Goal: Information Seeking & Learning: Check status

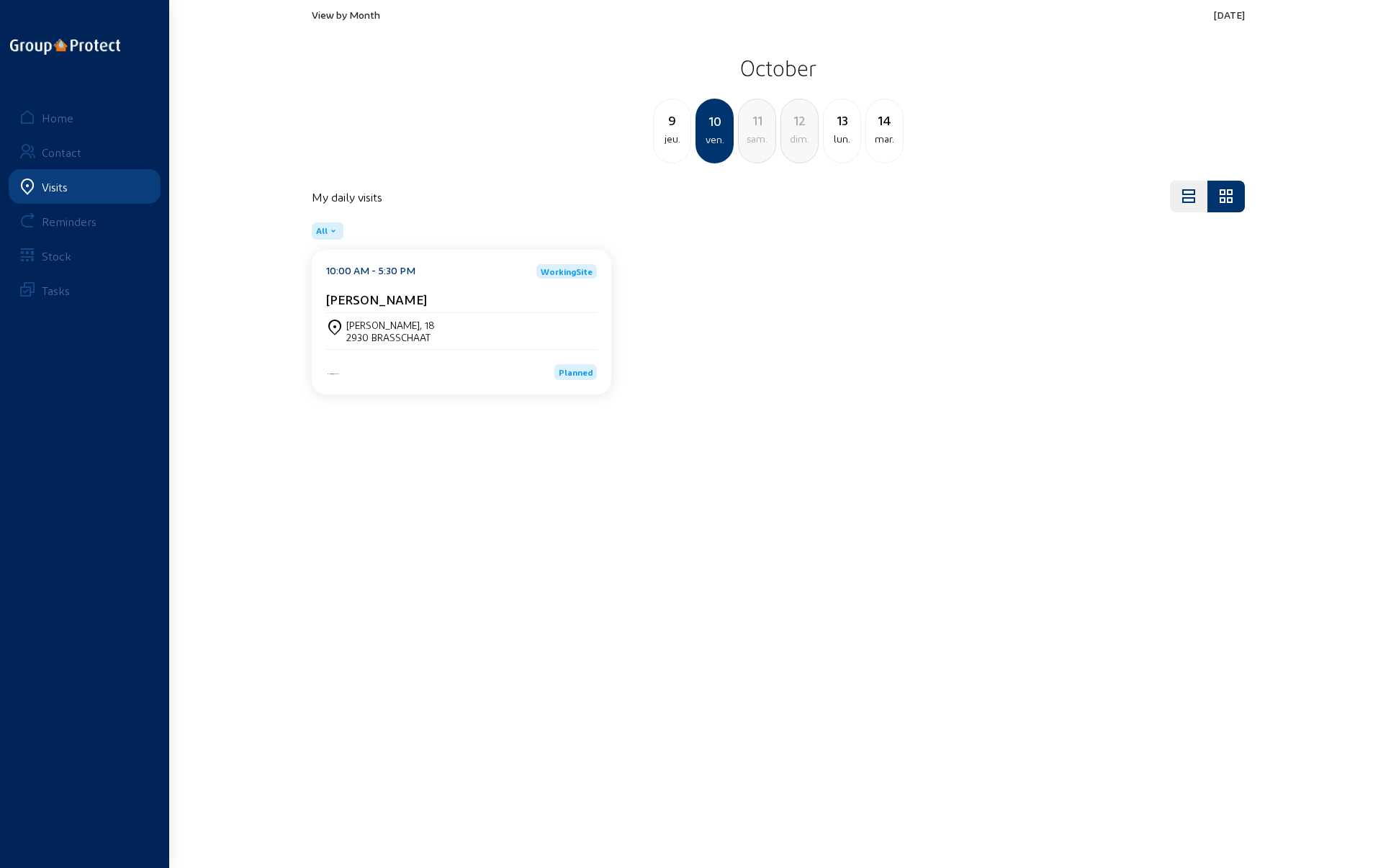
click at [342, 14] on span "View by Month" at bounding box center [346, 15] width 69 height 13
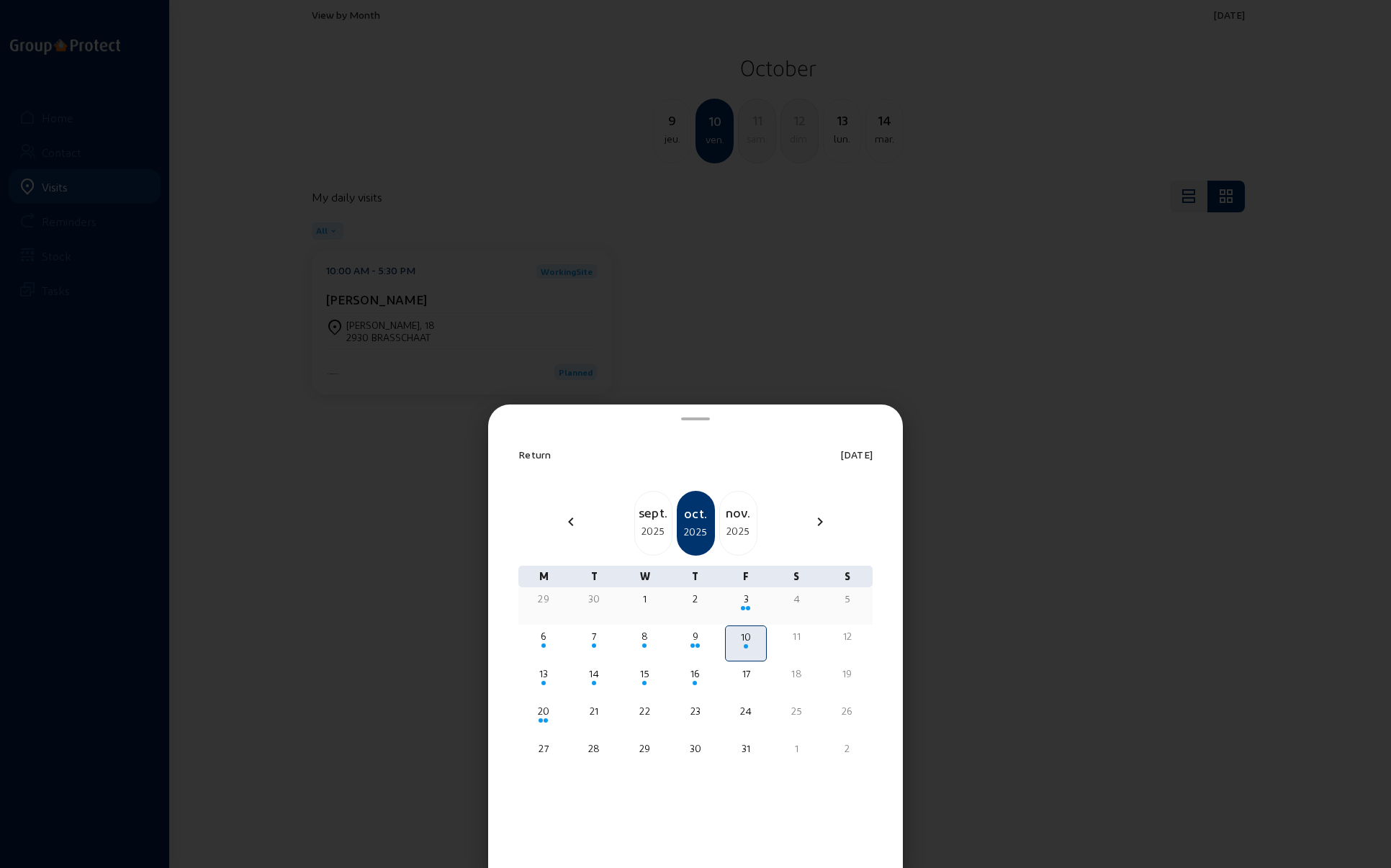
click at [539, 598] on div "29" at bounding box center [544, 598] width 39 height 14
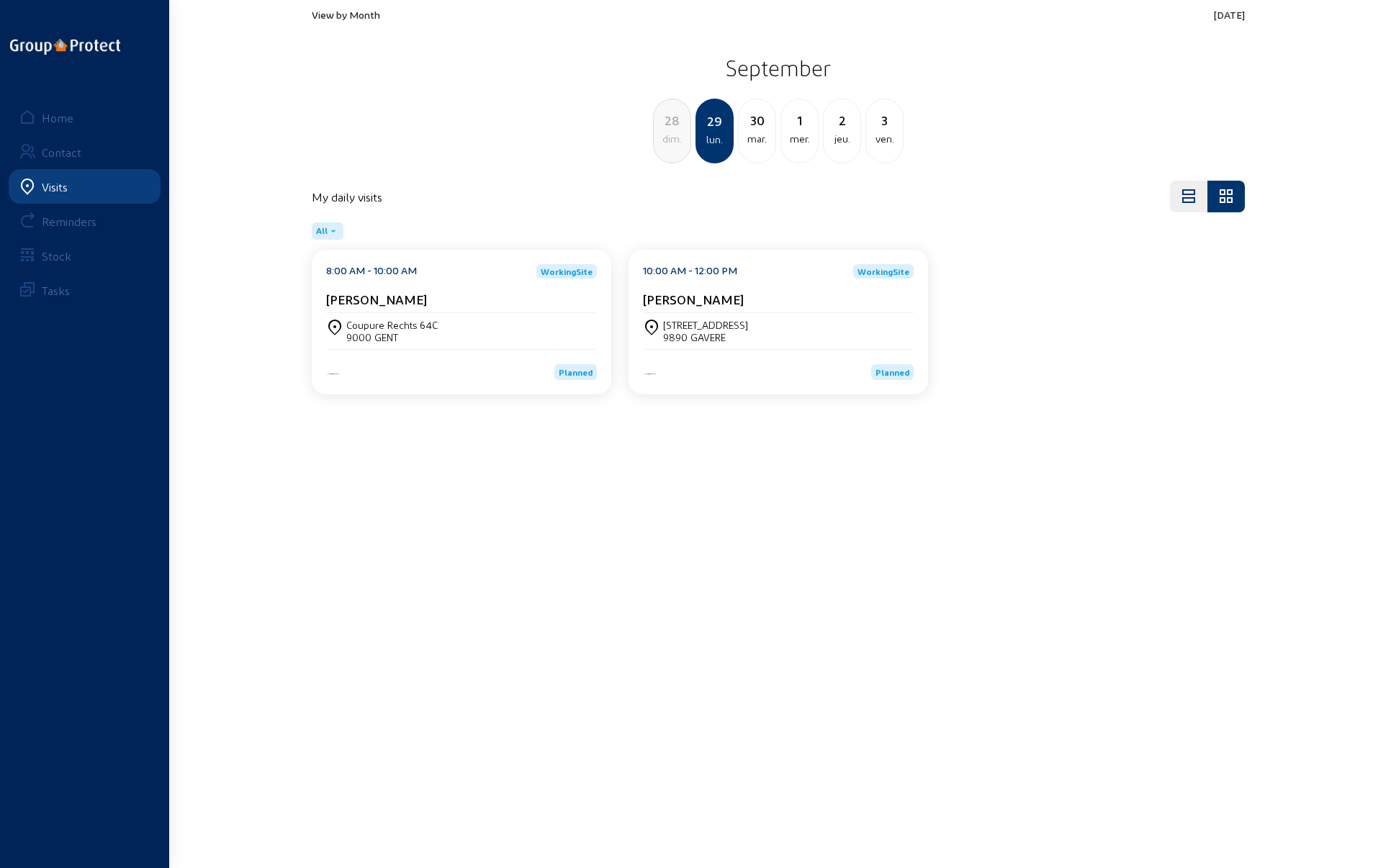
click at [403, 305] on cam-card-title "[PERSON_NAME]" at bounding box center [376, 298] width 101 height 15
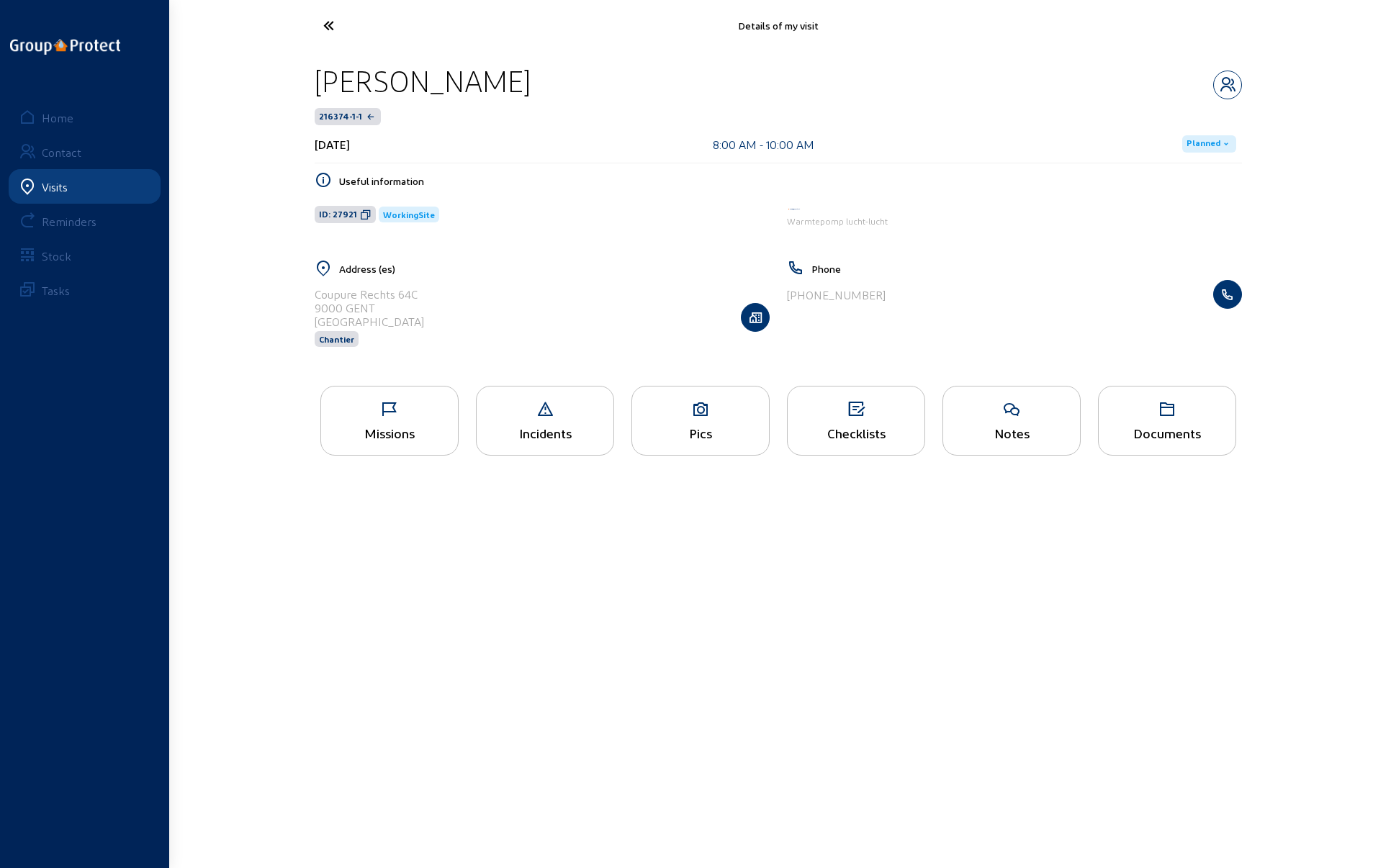
click at [372, 405] on icon at bounding box center [389, 409] width 137 height 17
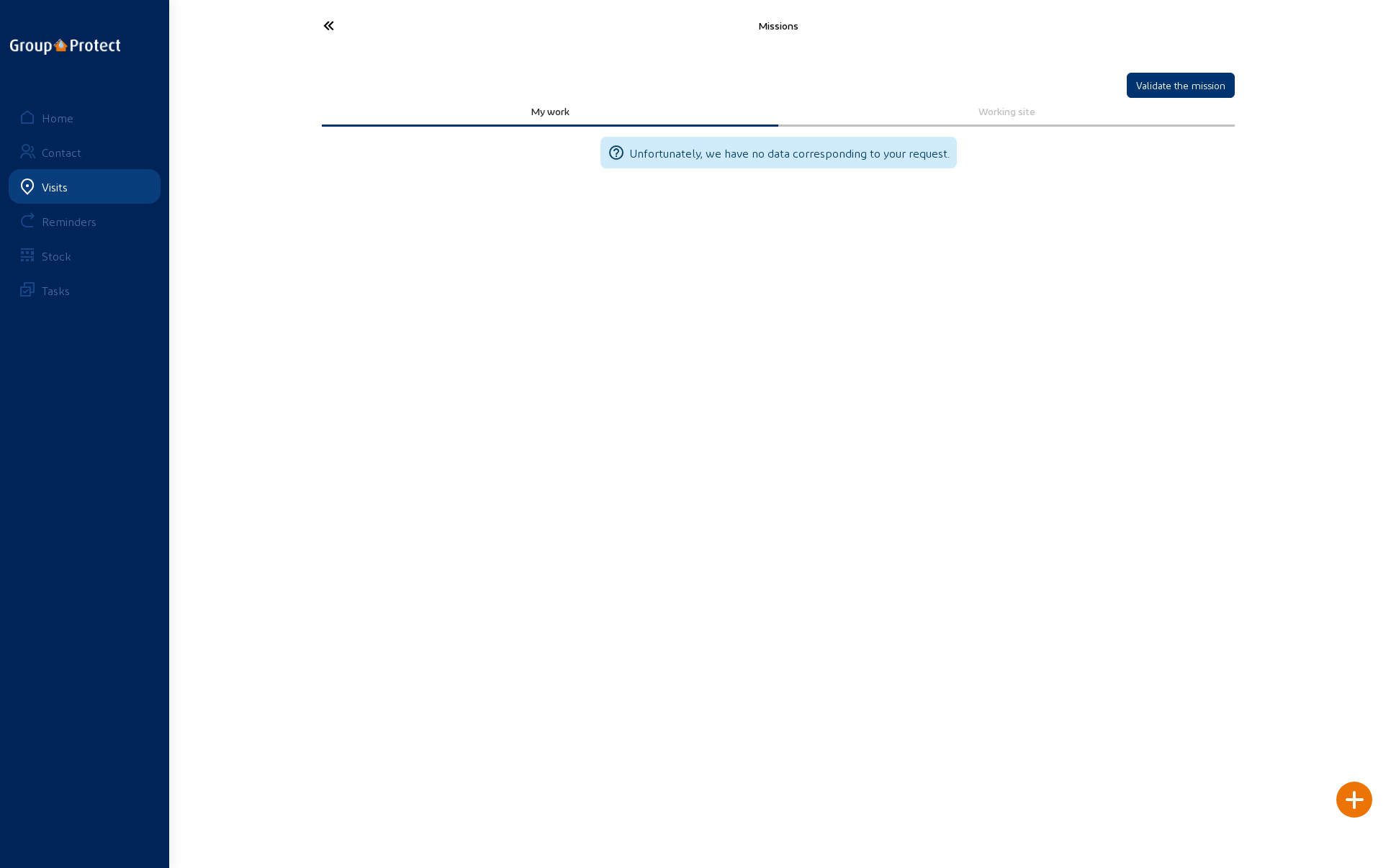
click at [327, 23] on icon at bounding box center [381, 26] width 132 height 25
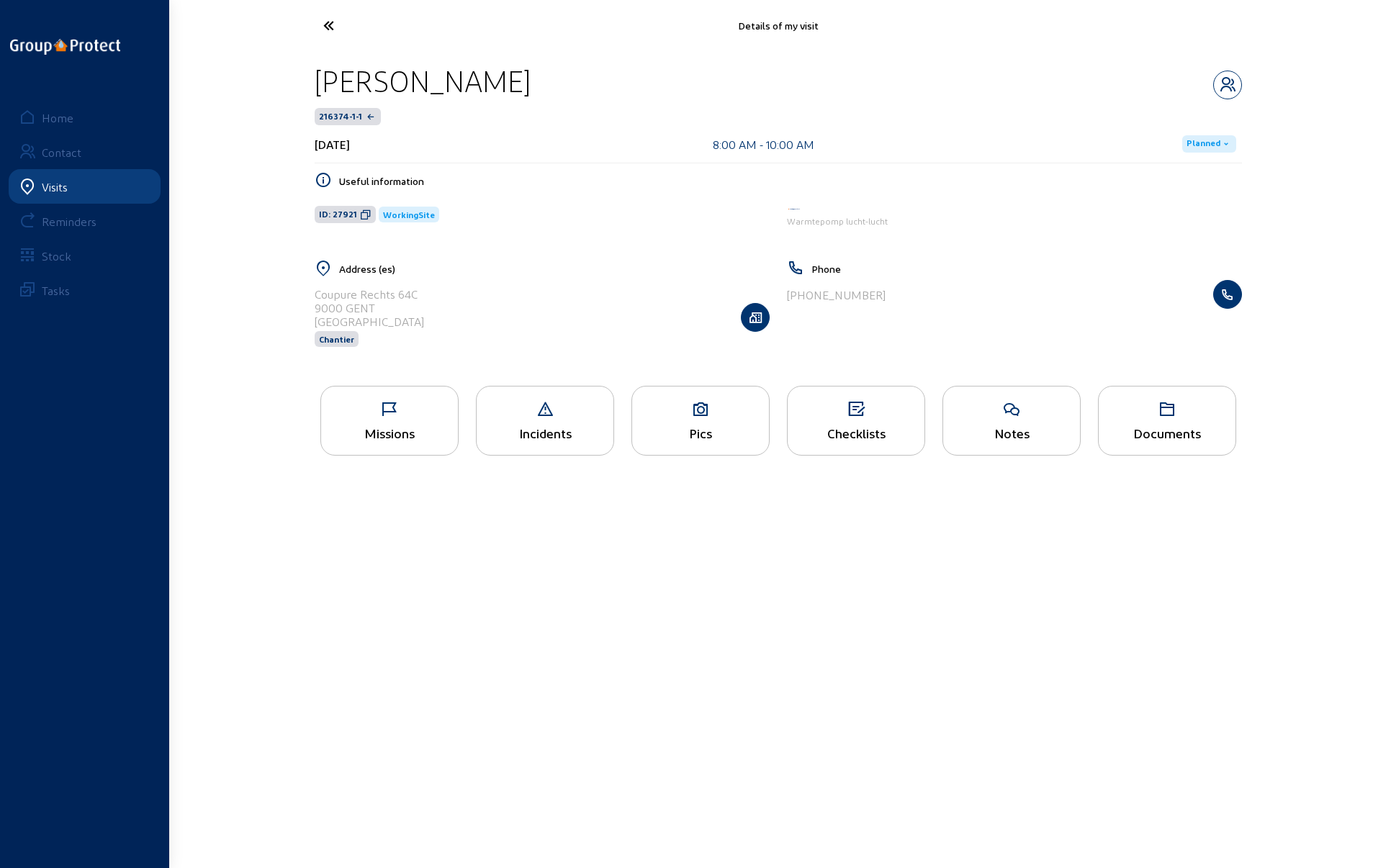
click at [698, 434] on div "Pics" at bounding box center [700, 432] width 137 height 15
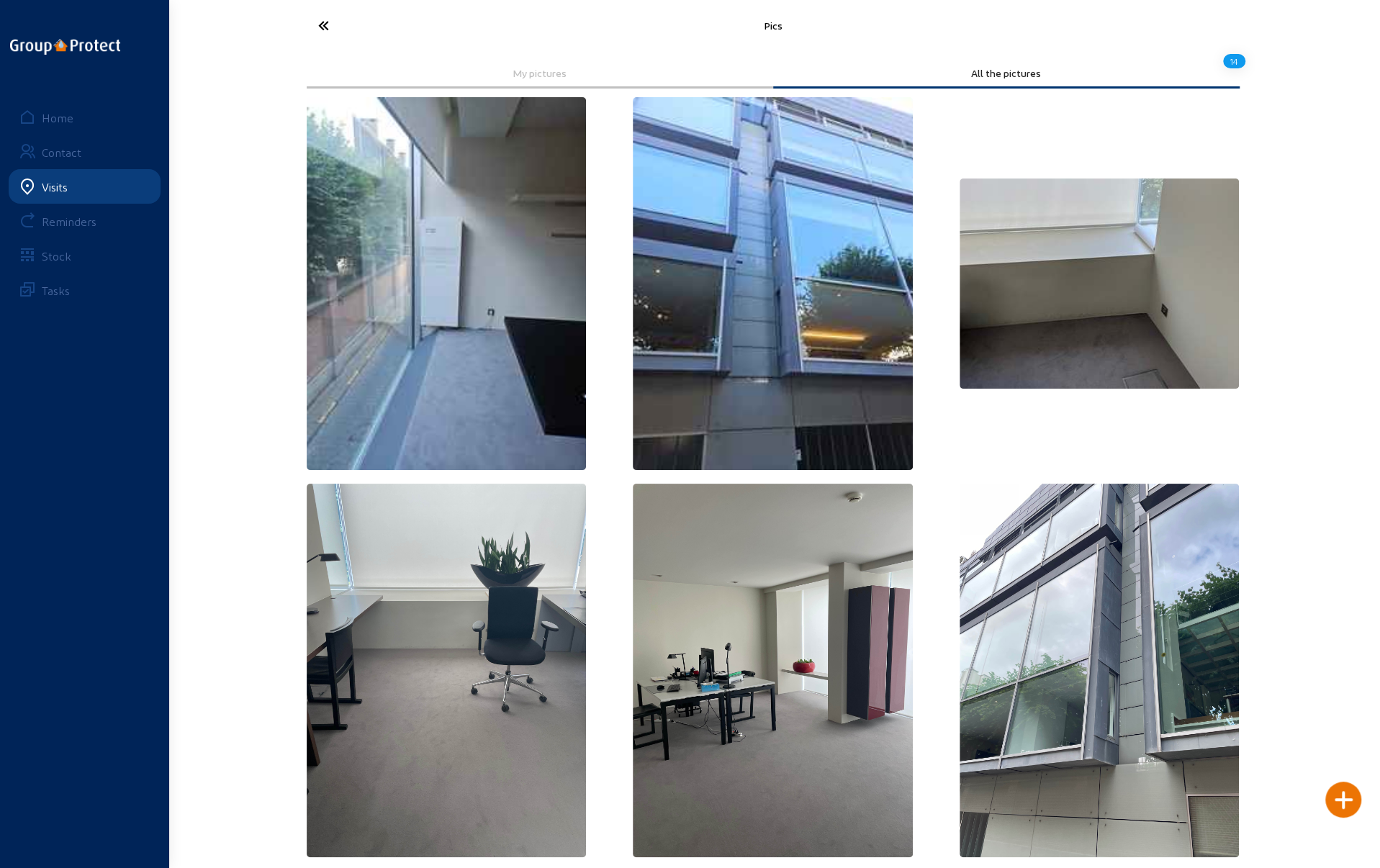
click at [322, 24] on icon at bounding box center [377, 26] width 132 height 25
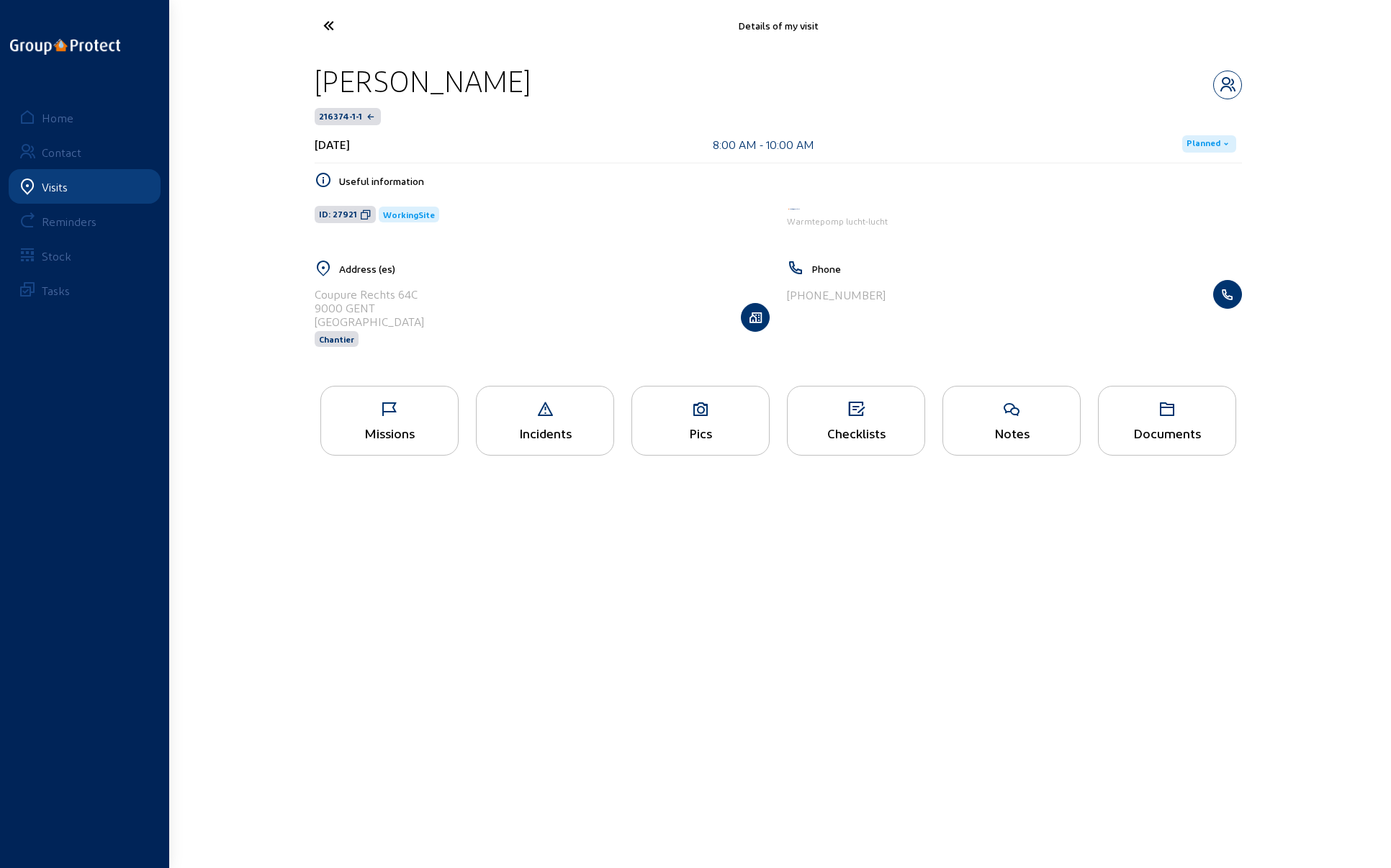
click at [848, 415] on icon at bounding box center [856, 409] width 137 height 17
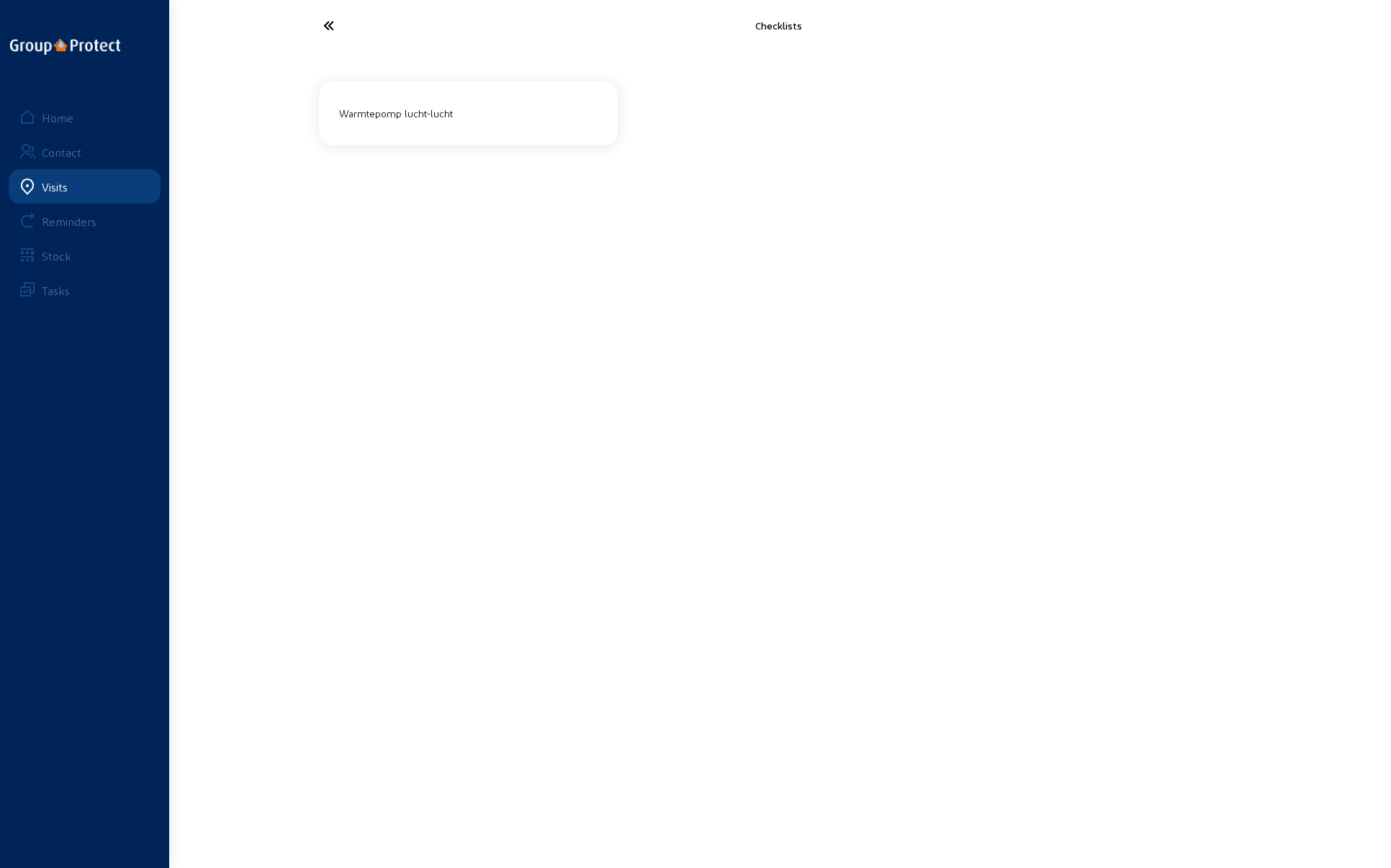
click at [396, 113] on div "Warmtepomp lucht-lucht" at bounding box center [467, 113] width 270 height 23
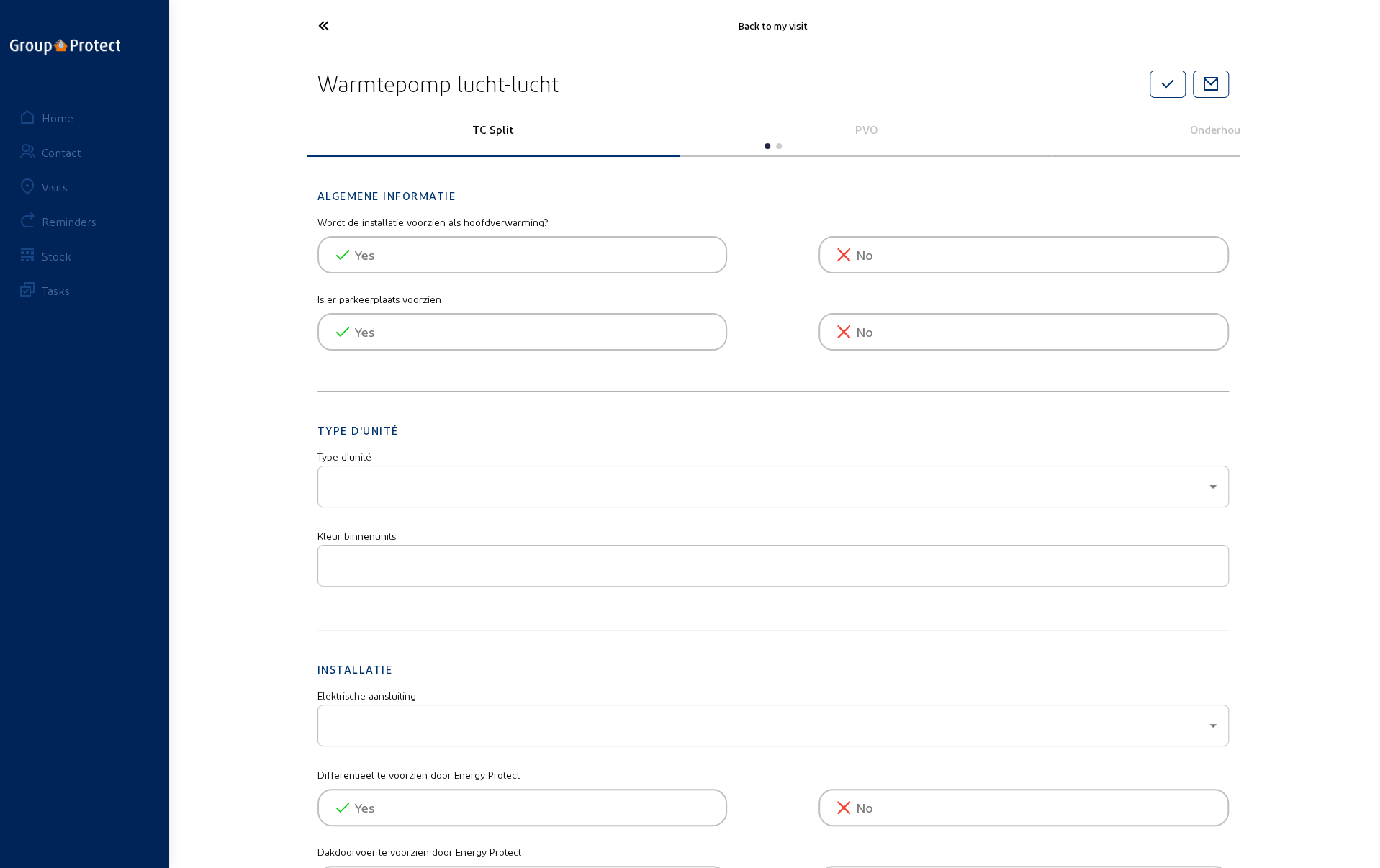
click at [862, 126] on p "PVO" at bounding box center [865, 130] width 352 height 14
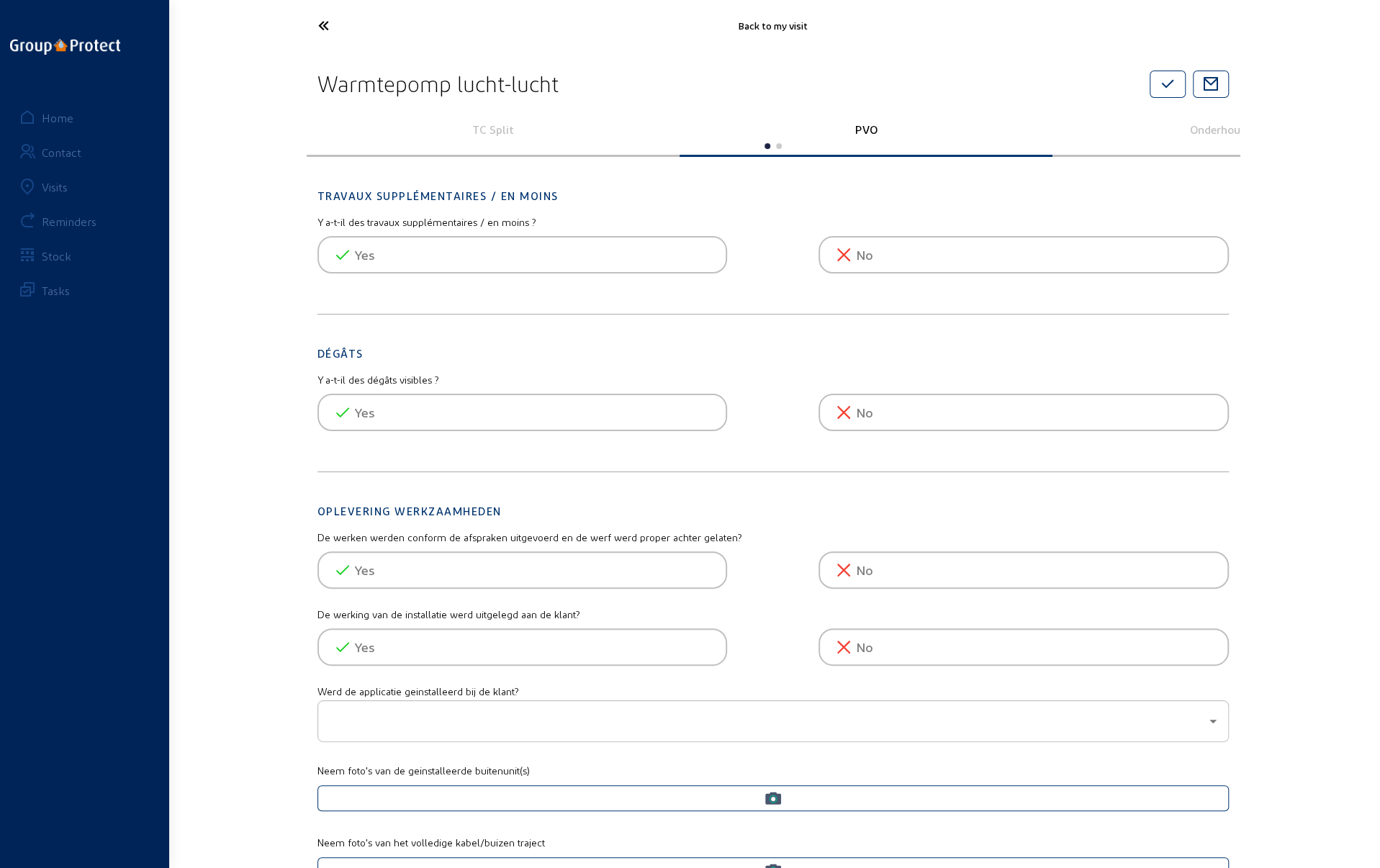
click at [492, 132] on p "TC Split" at bounding box center [492, 130] width 352 height 14
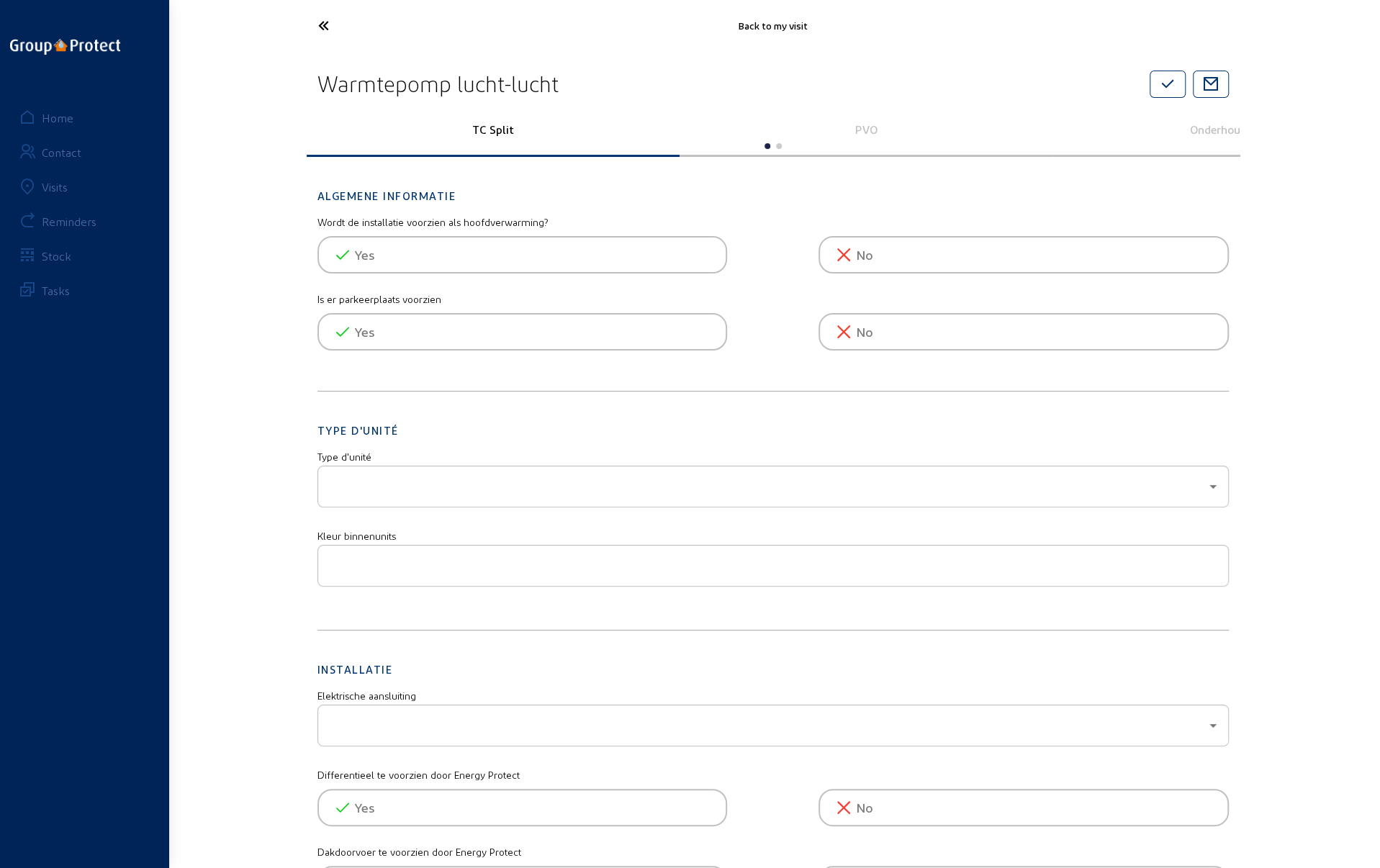
click at [318, 24] on icon at bounding box center [377, 26] width 132 height 25
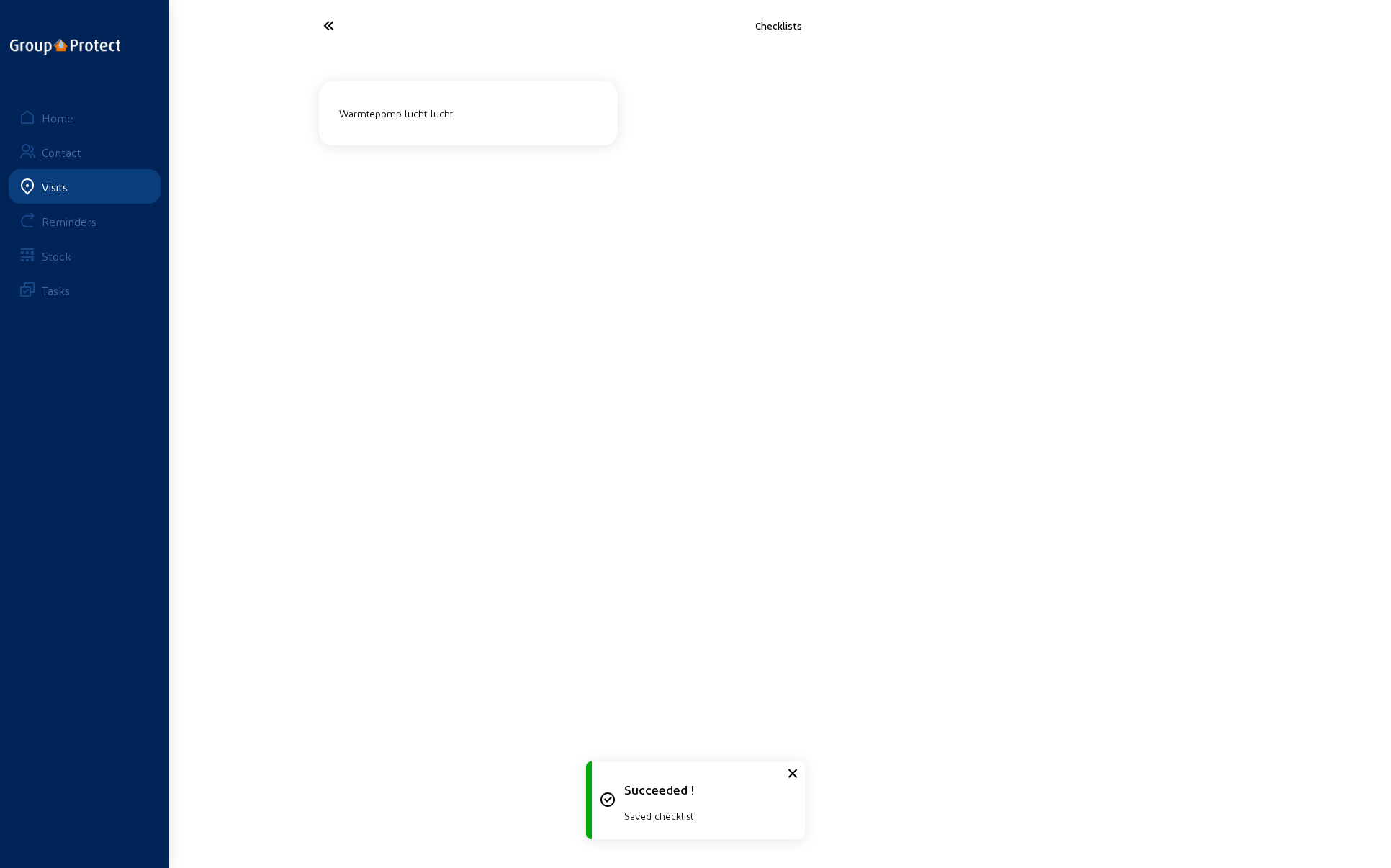
click at [331, 25] on icon at bounding box center [381, 26] width 132 height 25
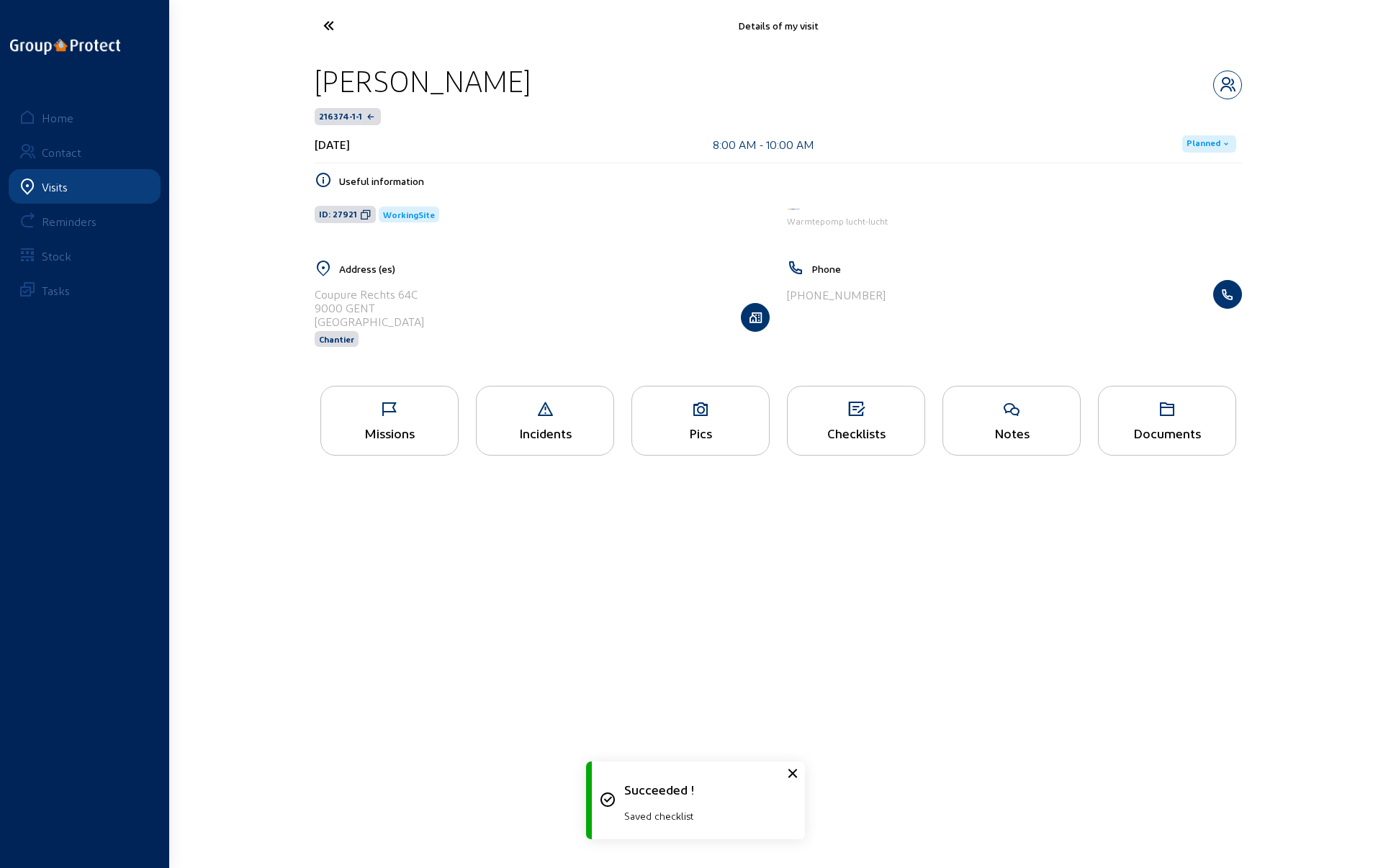
click at [678, 418] on div "Pics" at bounding box center [700, 420] width 138 height 70
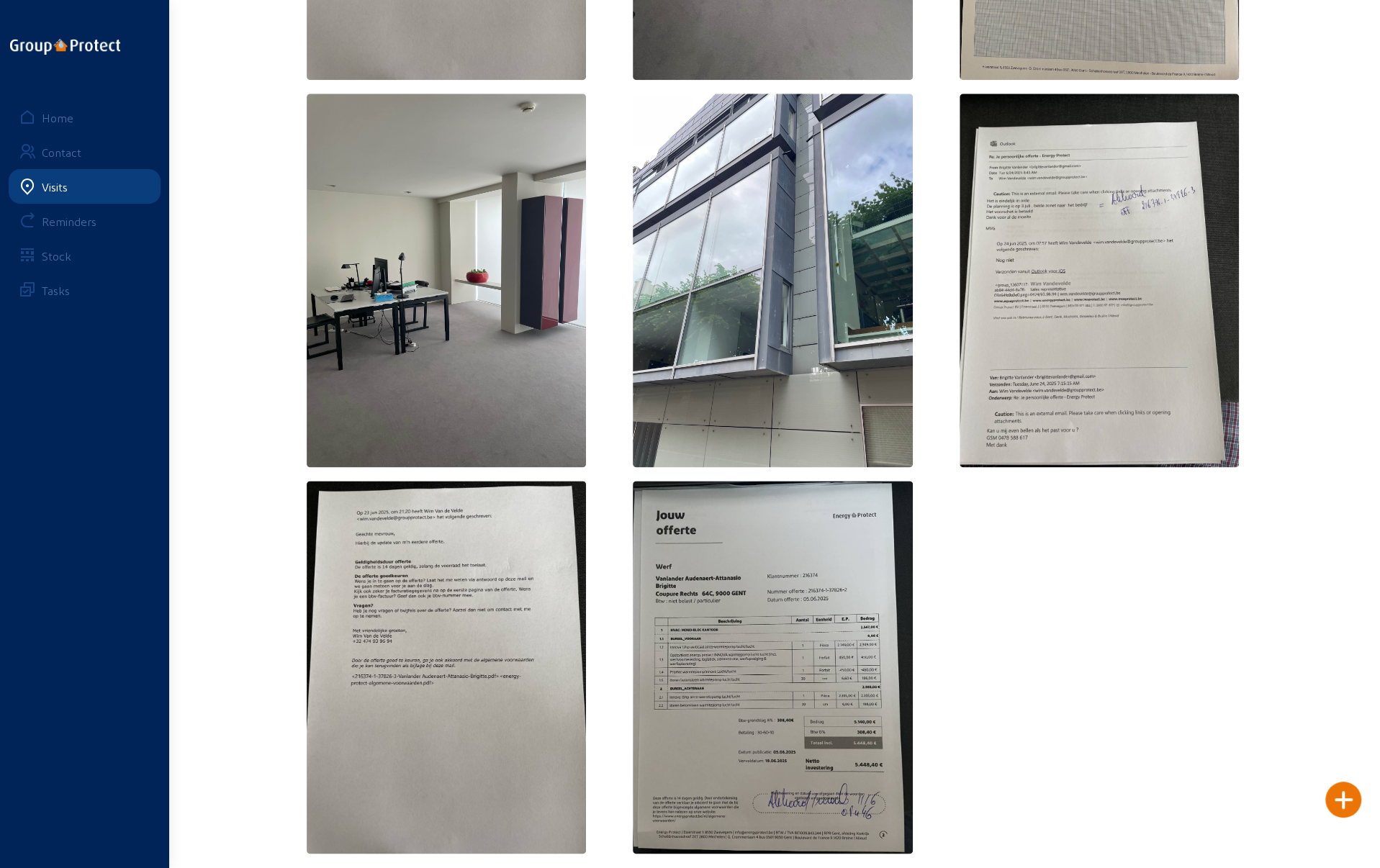
scroll to position [1167, 0]
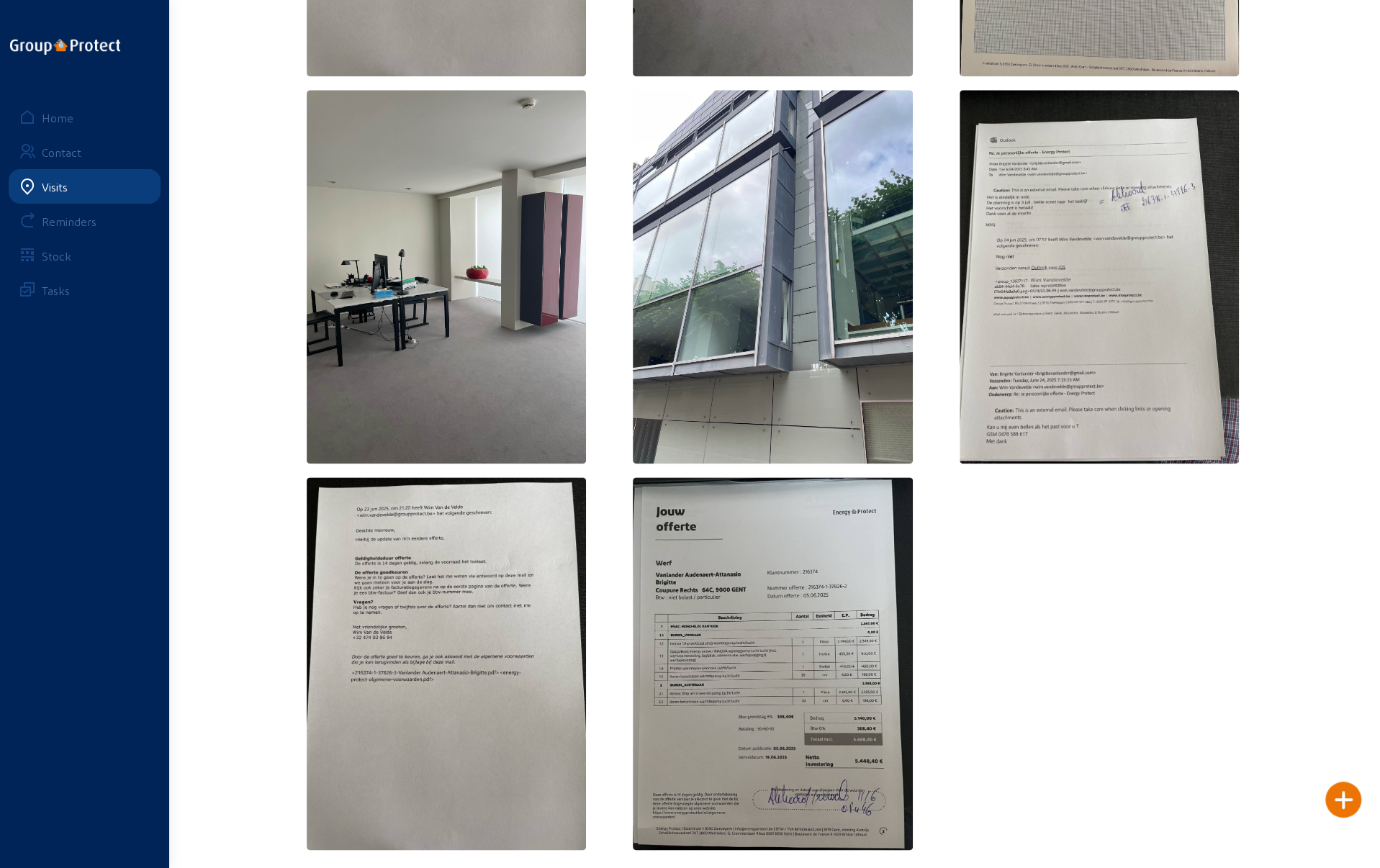
click at [757, 652] on img at bounding box center [773, 663] width 280 height 373
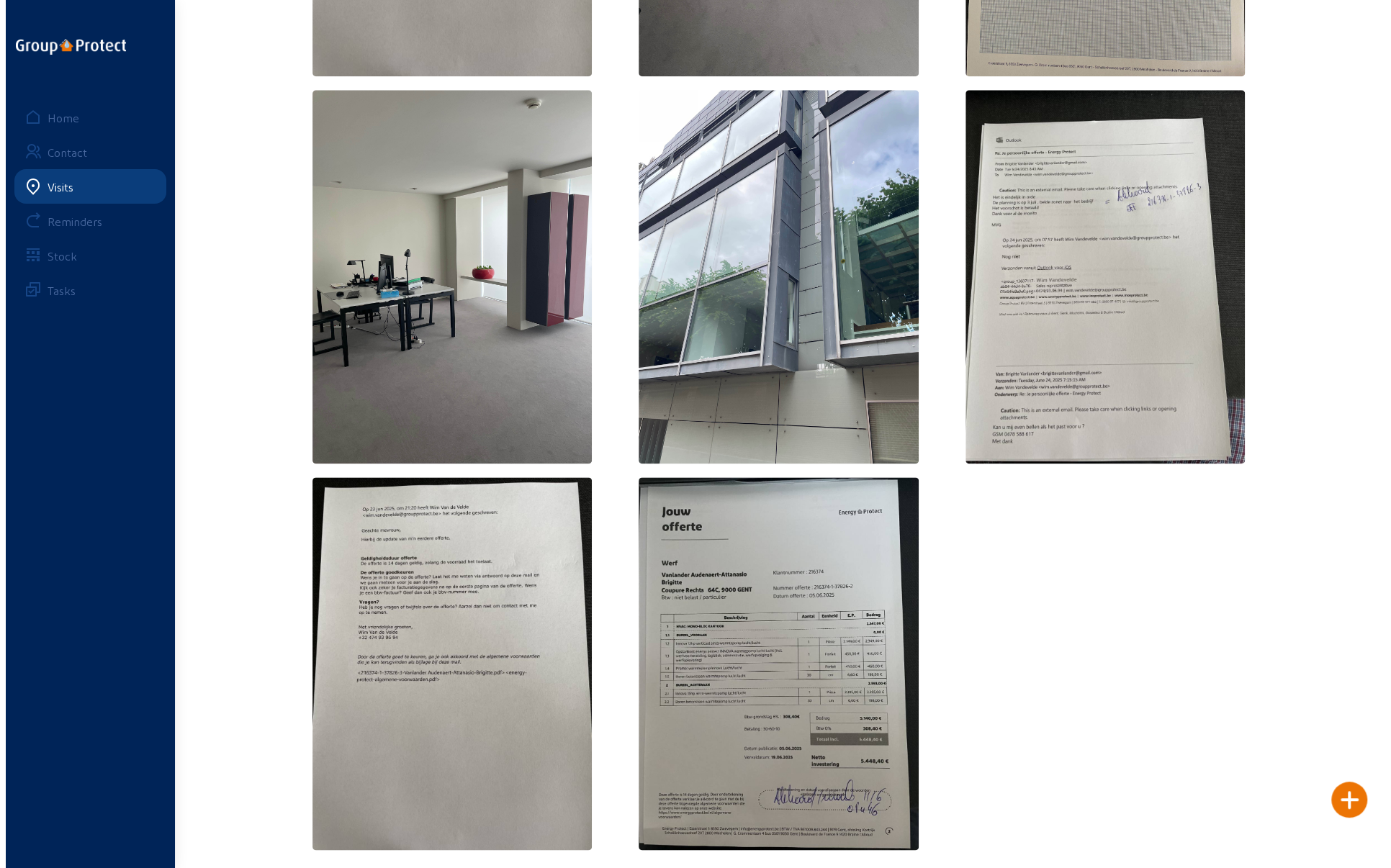
scroll to position [0, 0]
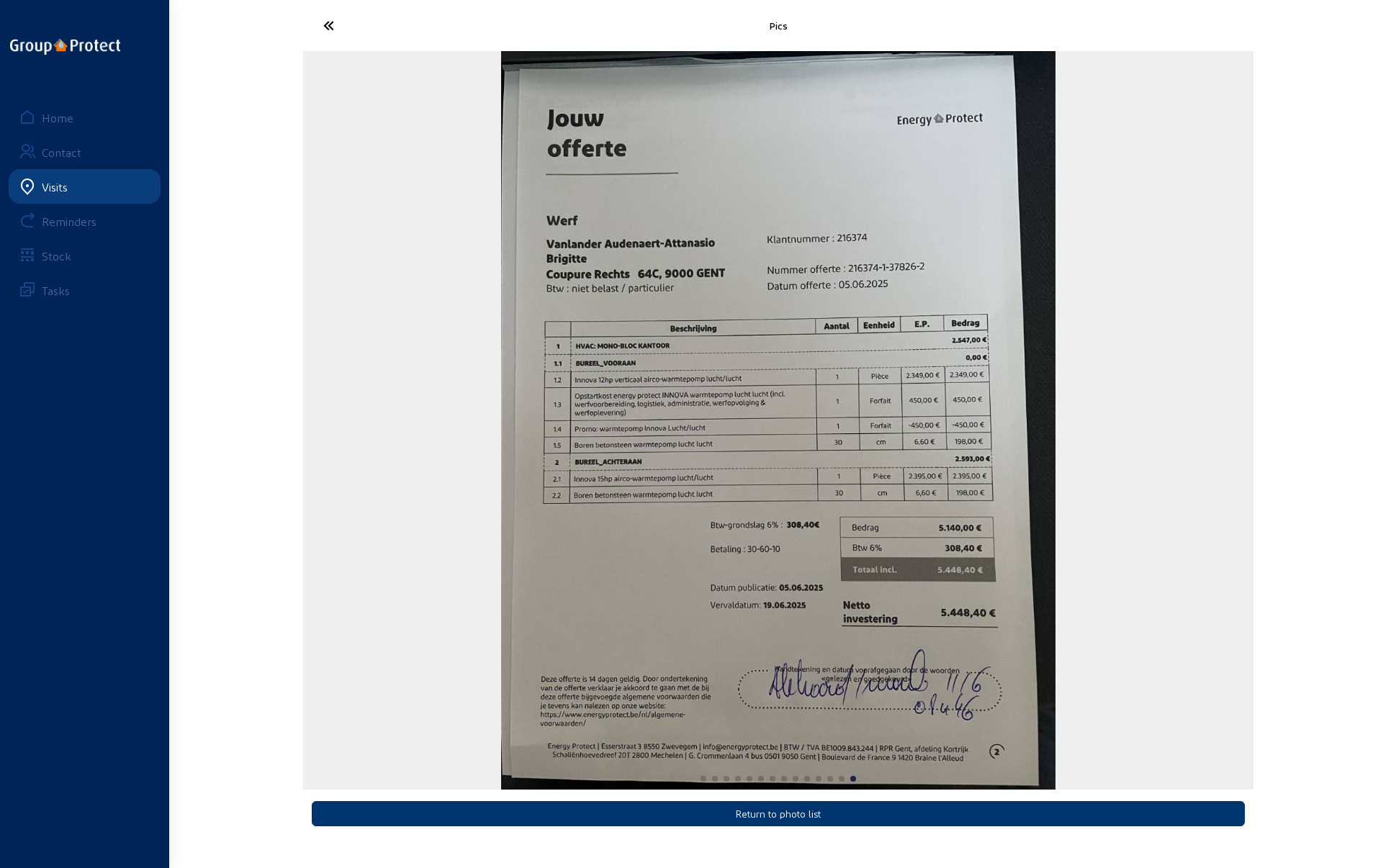
click at [331, 32] on icon at bounding box center [381, 26] width 132 height 25
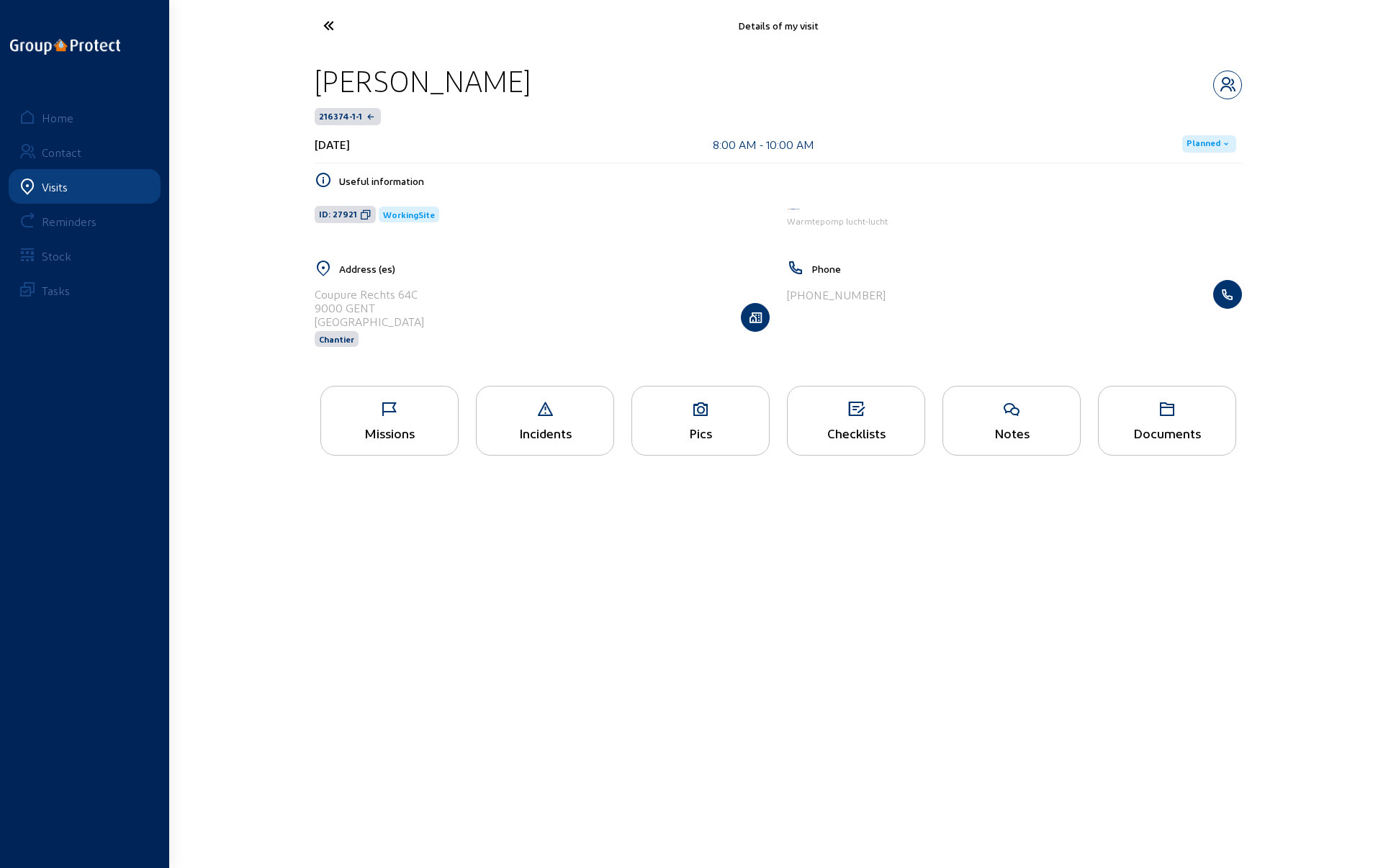
drag, startPoint x: 315, startPoint y: 80, endPoint x: 831, endPoint y: 84, distance: 516.0
click at [835, 82] on div "[PERSON_NAME]" at bounding box center [778, 80] width 927 height 37
copy div "[PERSON_NAME]"
drag, startPoint x: 415, startPoint y: 695, endPoint x: 413, endPoint y: 687, distance: 8.2
click at [415, 695] on main "Details of my visit [PERSON_NAME]-Attanasio 216374-1-1 [DATE] 8:00 AM - 10:00 A…" at bounding box center [696, 413] width 1391 height 825
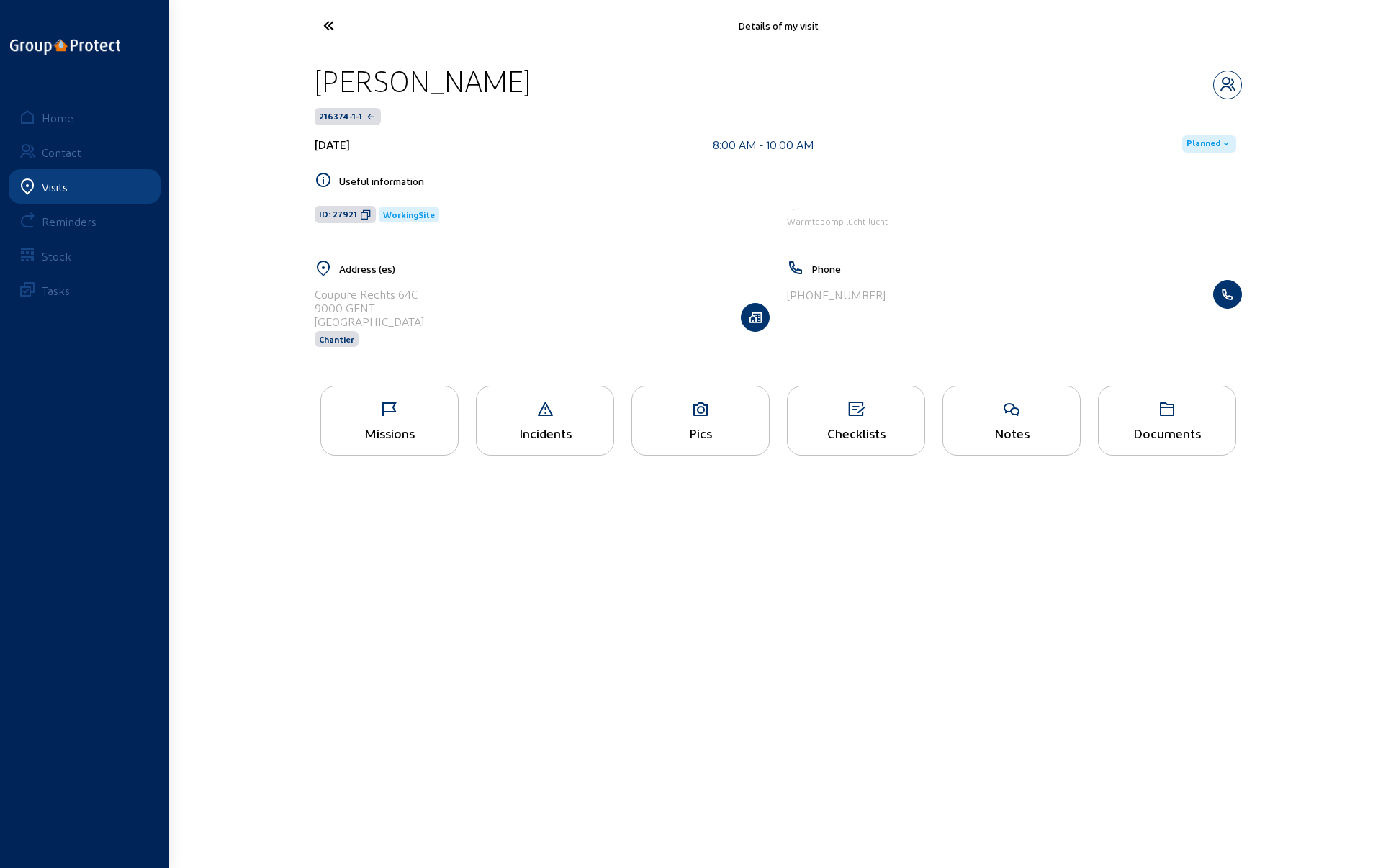
click at [330, 21] on icon at bounding box center [381, 26] width 132 height 25
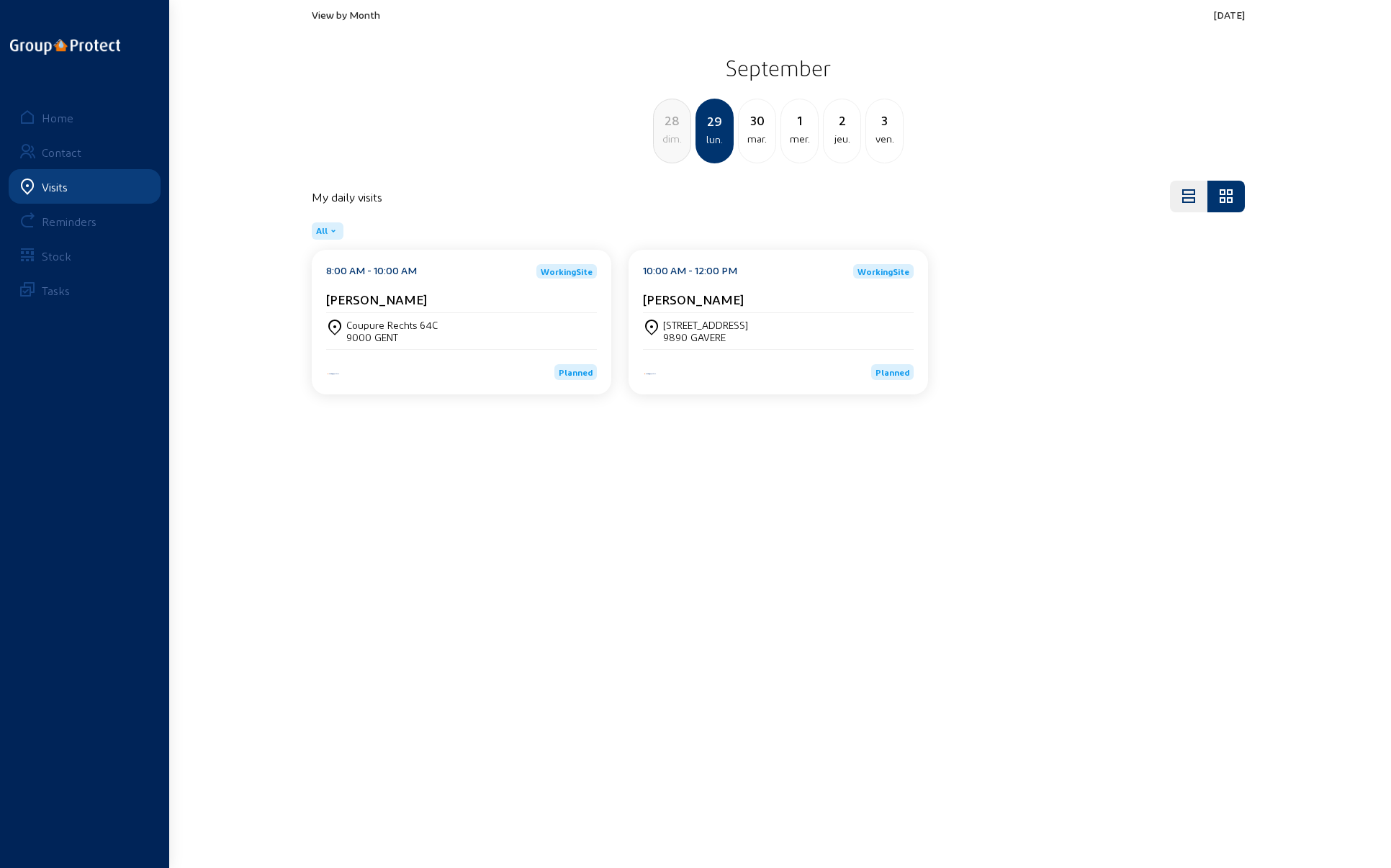
click at [735, 319] on div "[STREET_ADDRESS]" at bounding box center [705, 325] width 85 height 13
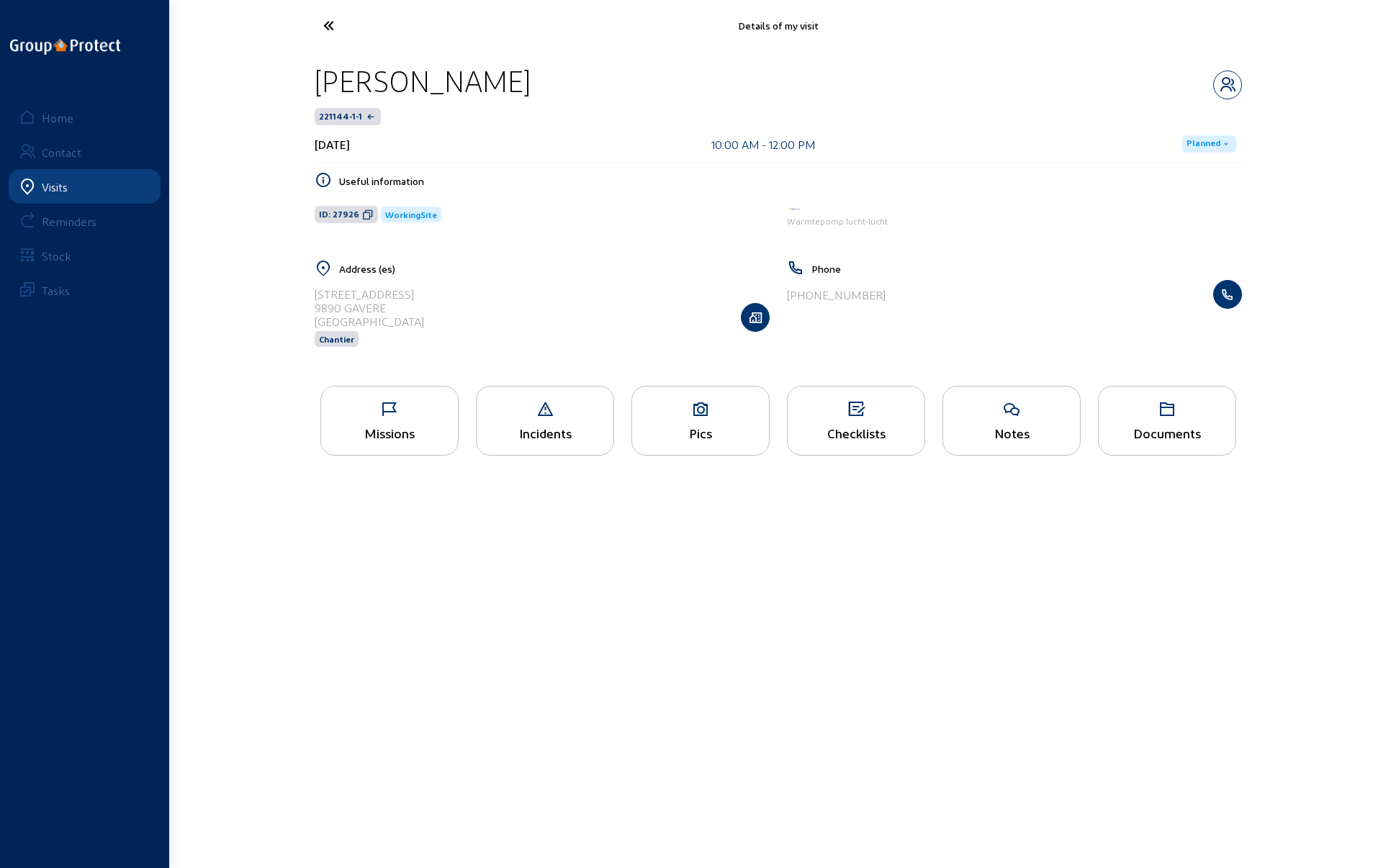
click at [706, 420] on div "Pics" at bounding box center [700, 420] width 138 height 70
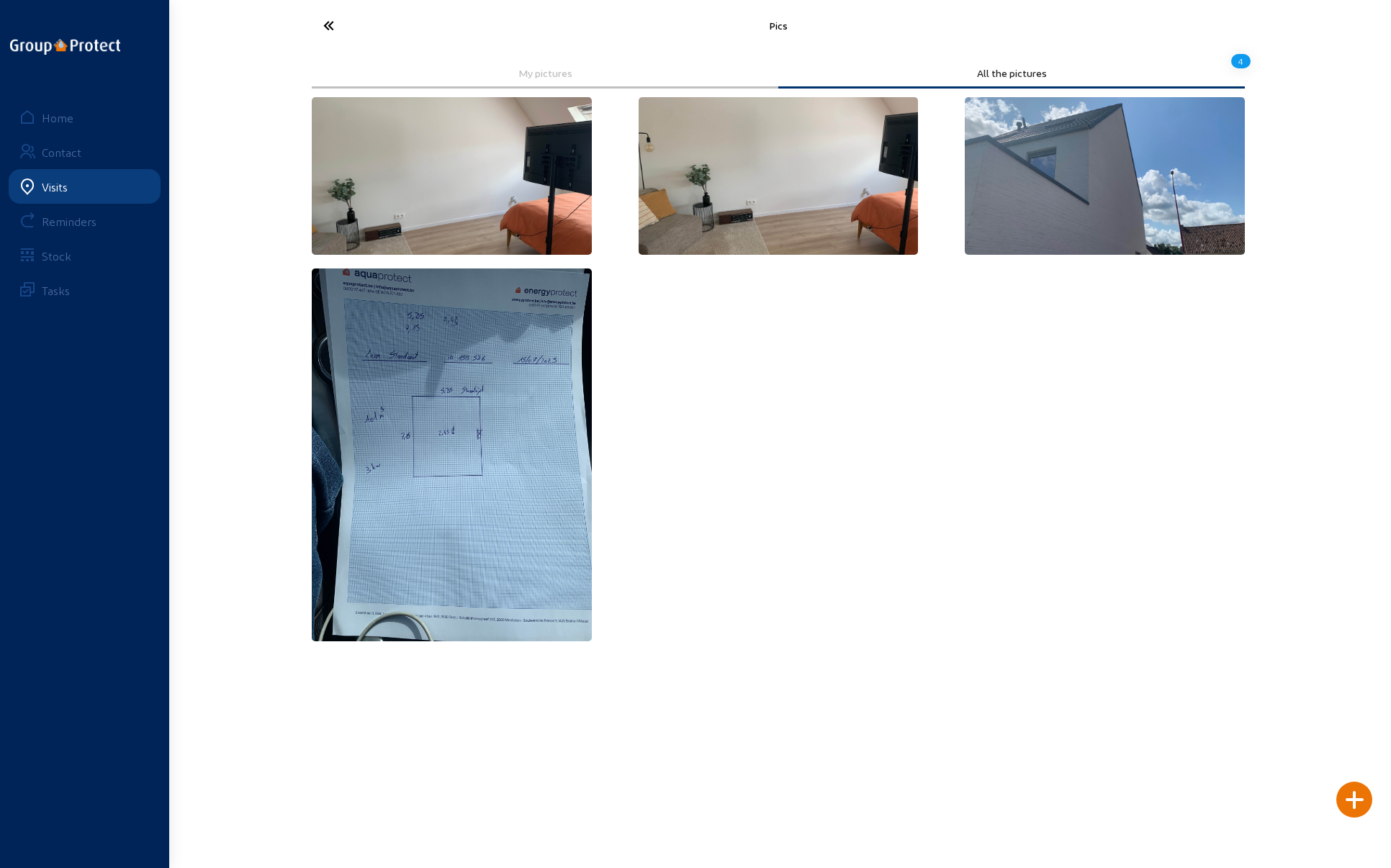
click at [327, 27] on icon at bounding box center [381, 26] width 132 height 25
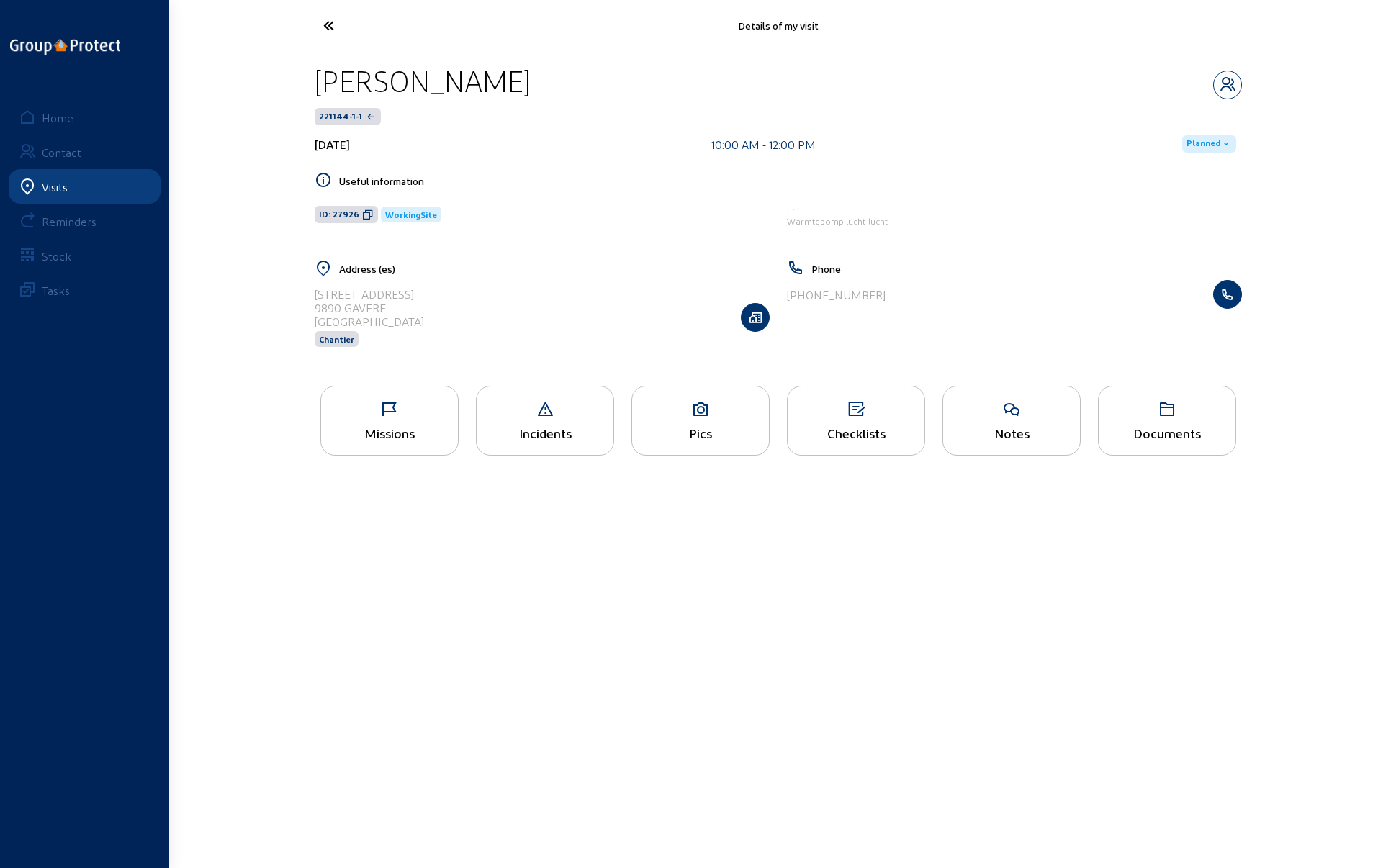
click at [393, 429] on div "Missions" at bounding box center [389, 432] width 137 height 15
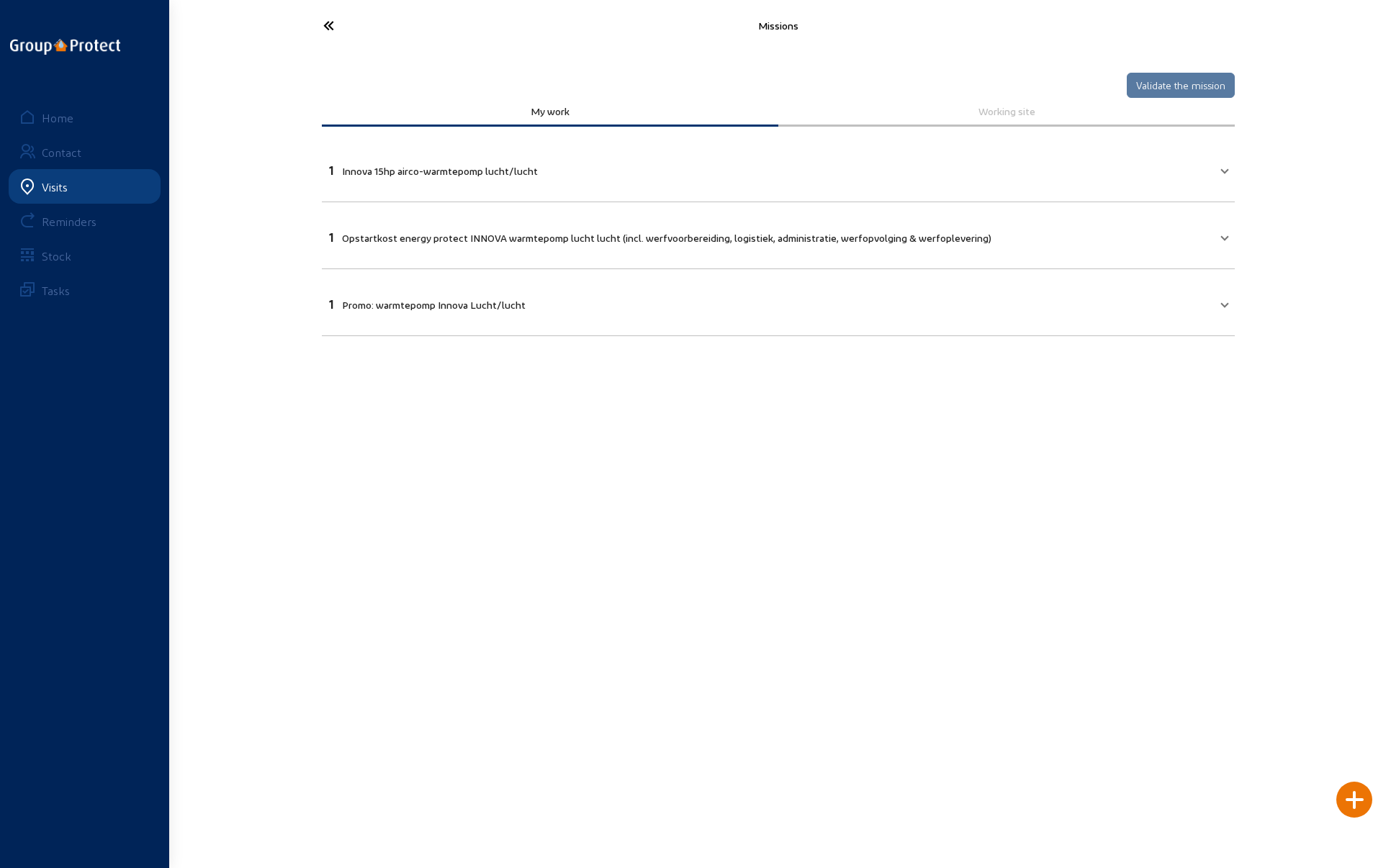
click at [331, 23] on icon at bounding box center [381, 26] width 132 height 25
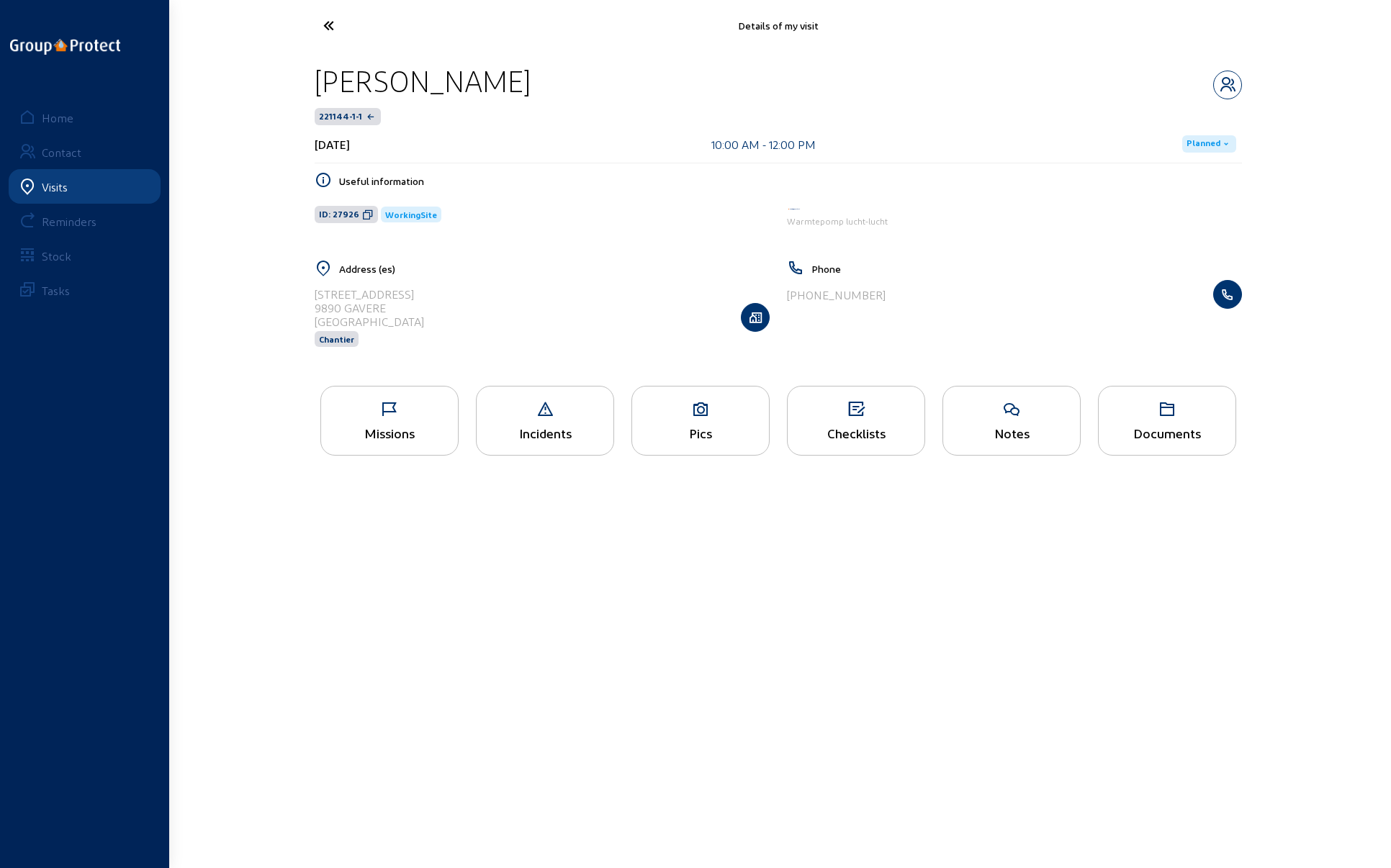
drag, startPoint x: 486, startPoint y: 85, endPoint x: 313, endPoint y: 83, distance: 173.0
click at [313, 83] on div "[PERSON_NAME] 221144-1-1 [DATE] 10:00 AM - 12:00 PM Planned Useful information …" at bounding box center [778, 213] width 950 height 326
copy div "[PERSON_NAME]"
click at [324, 29] on icon at bounding box center [381, 26] width 132 height 25
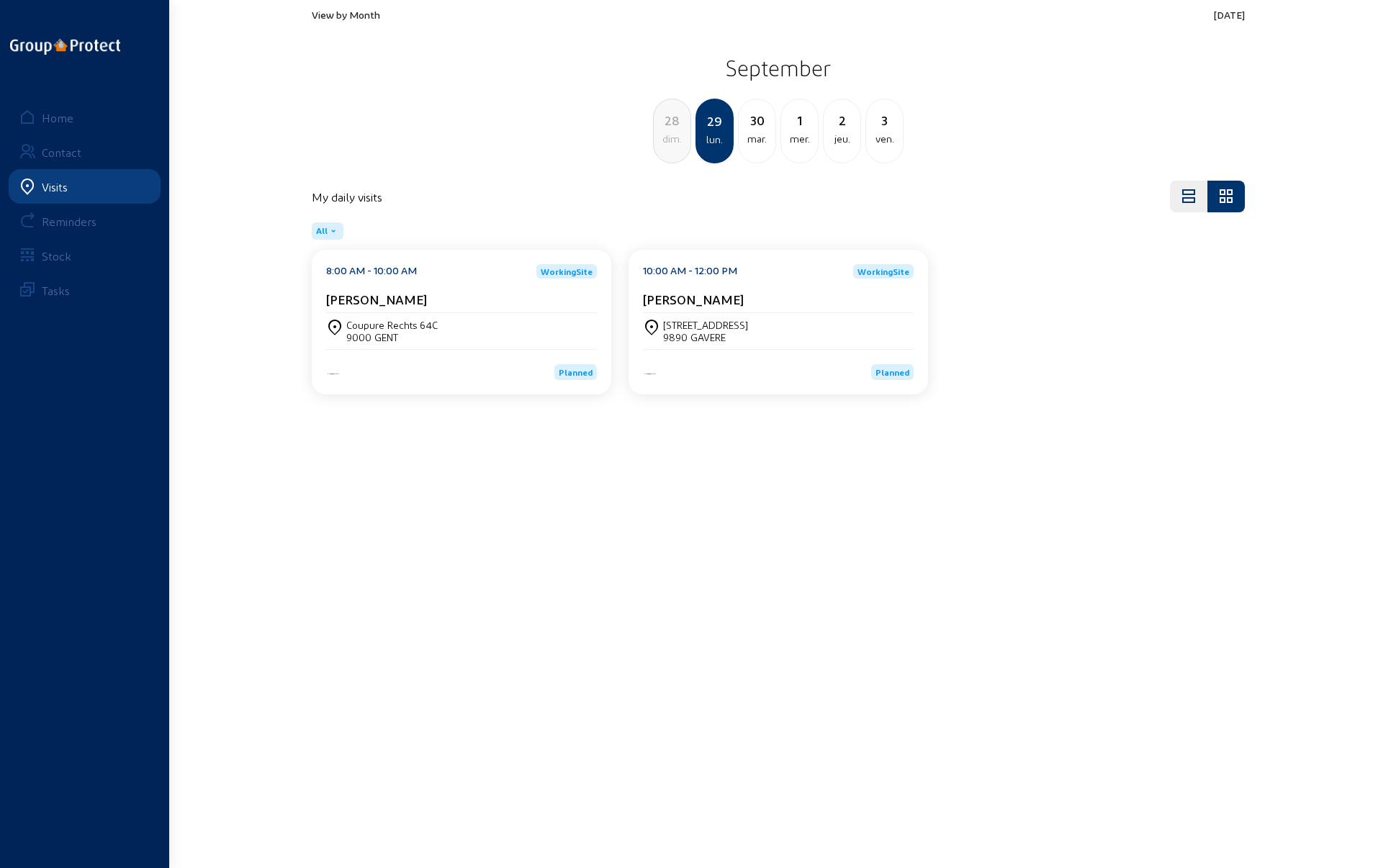
click at [684, 134] on div "dim." at bounding box center [671, 139] width 37 height 17
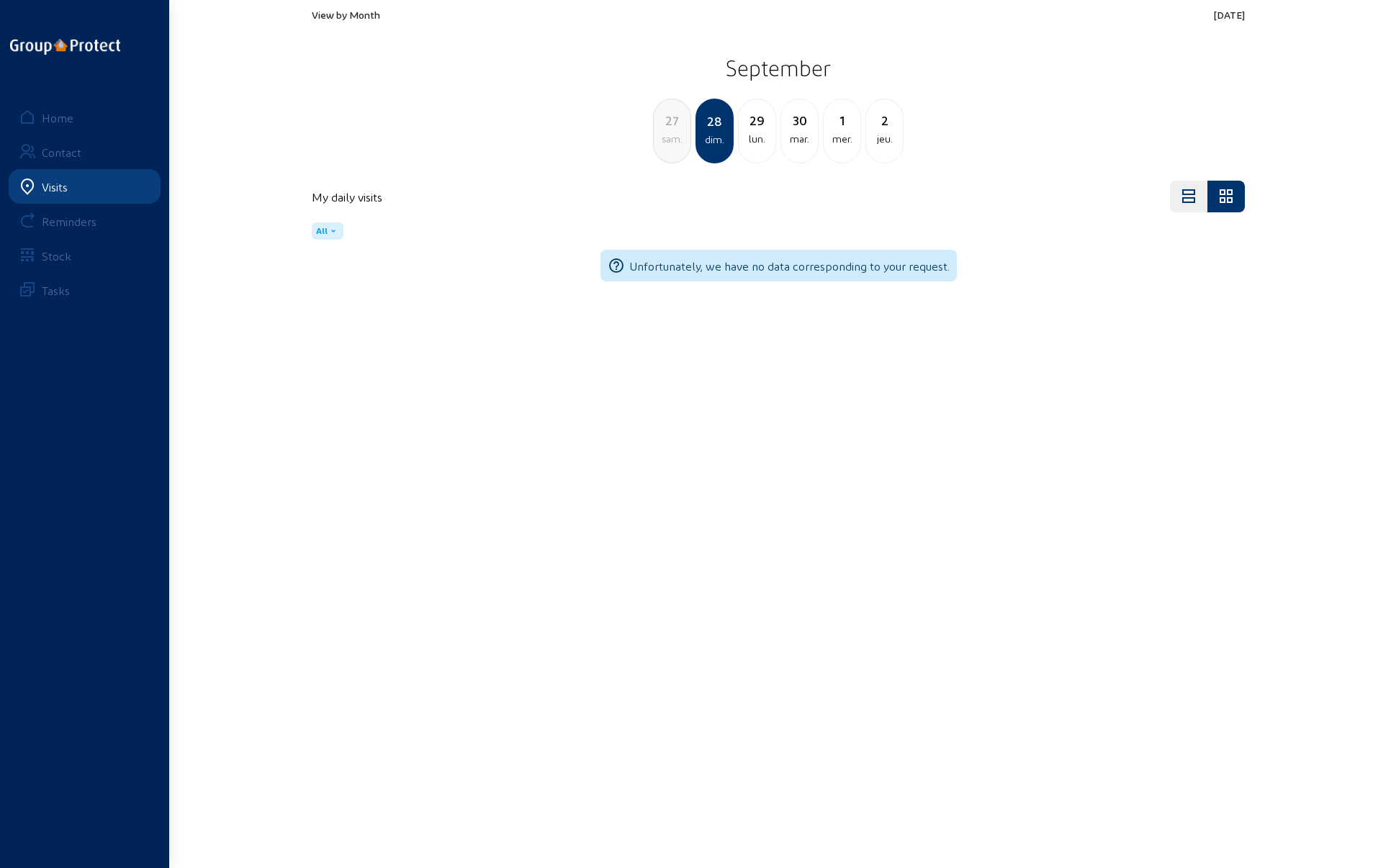
click at [672, 138] on div "sam." at bounding box center [671, 139] width 37 height 17
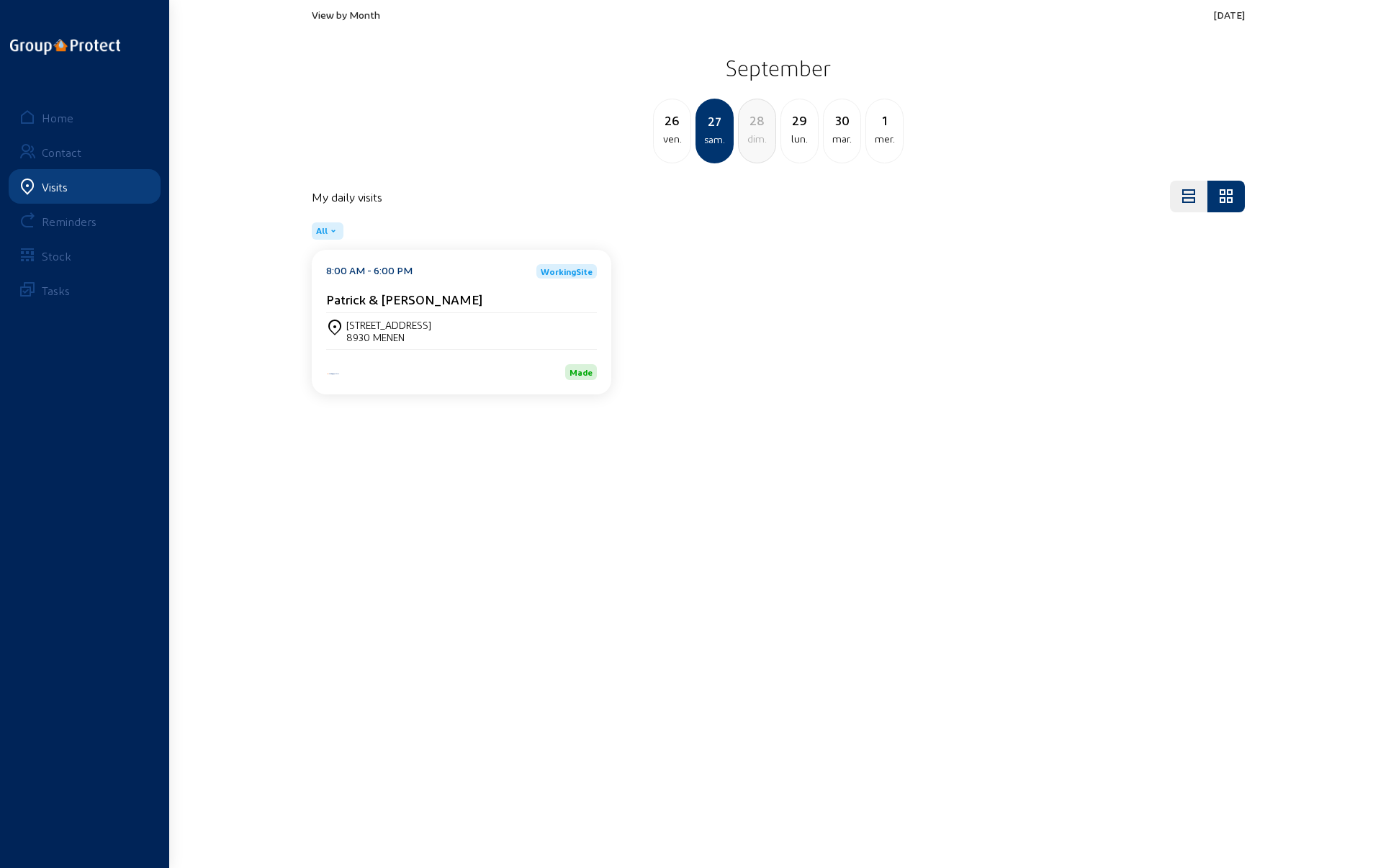
click at [678, 130] on div "ven." at bounding box center [671, 139] width 37 height 17
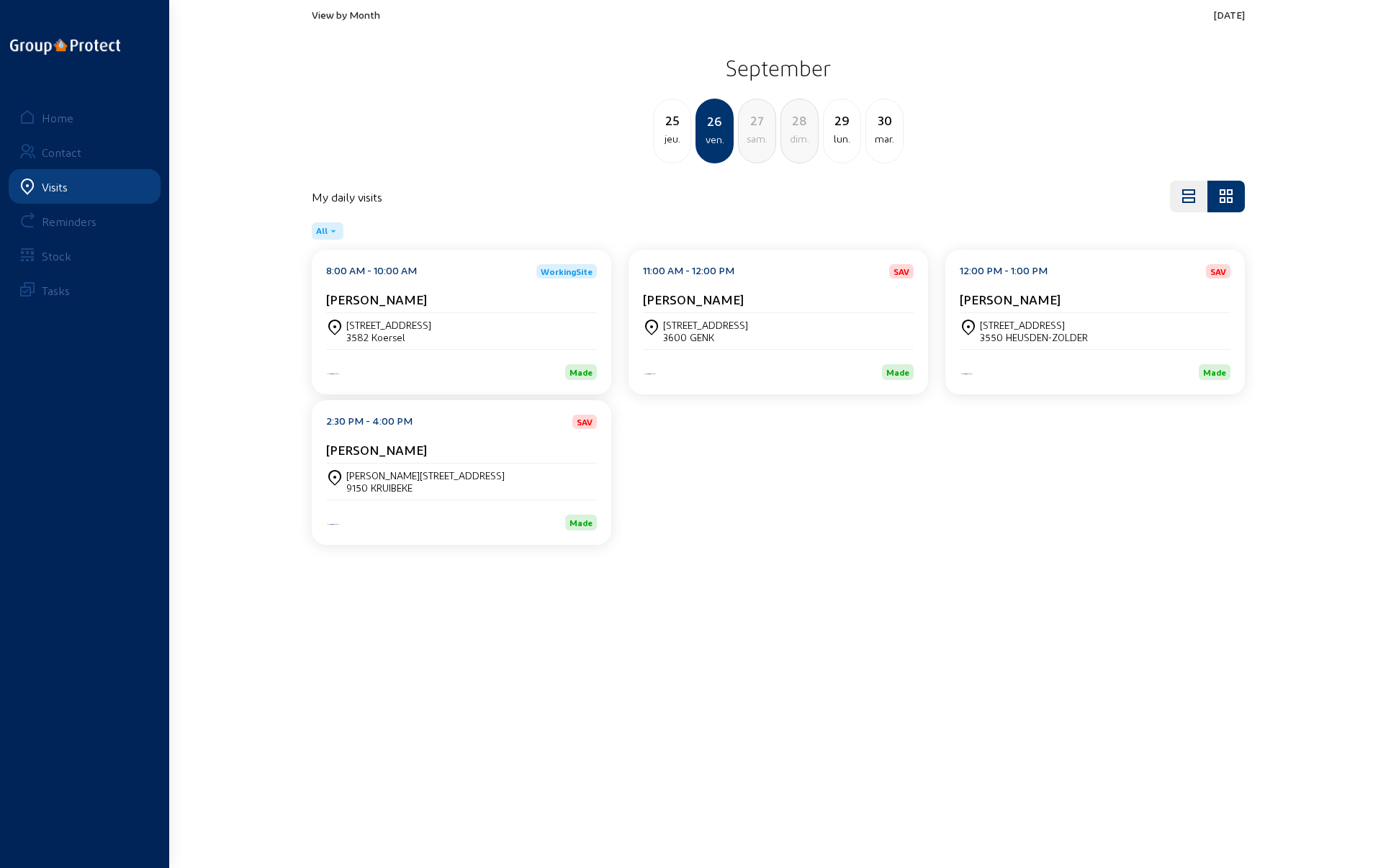
click at [362, 330] on div "[STREET_ADDRESS]" at bounding box center [388, 325] width 85 height 13
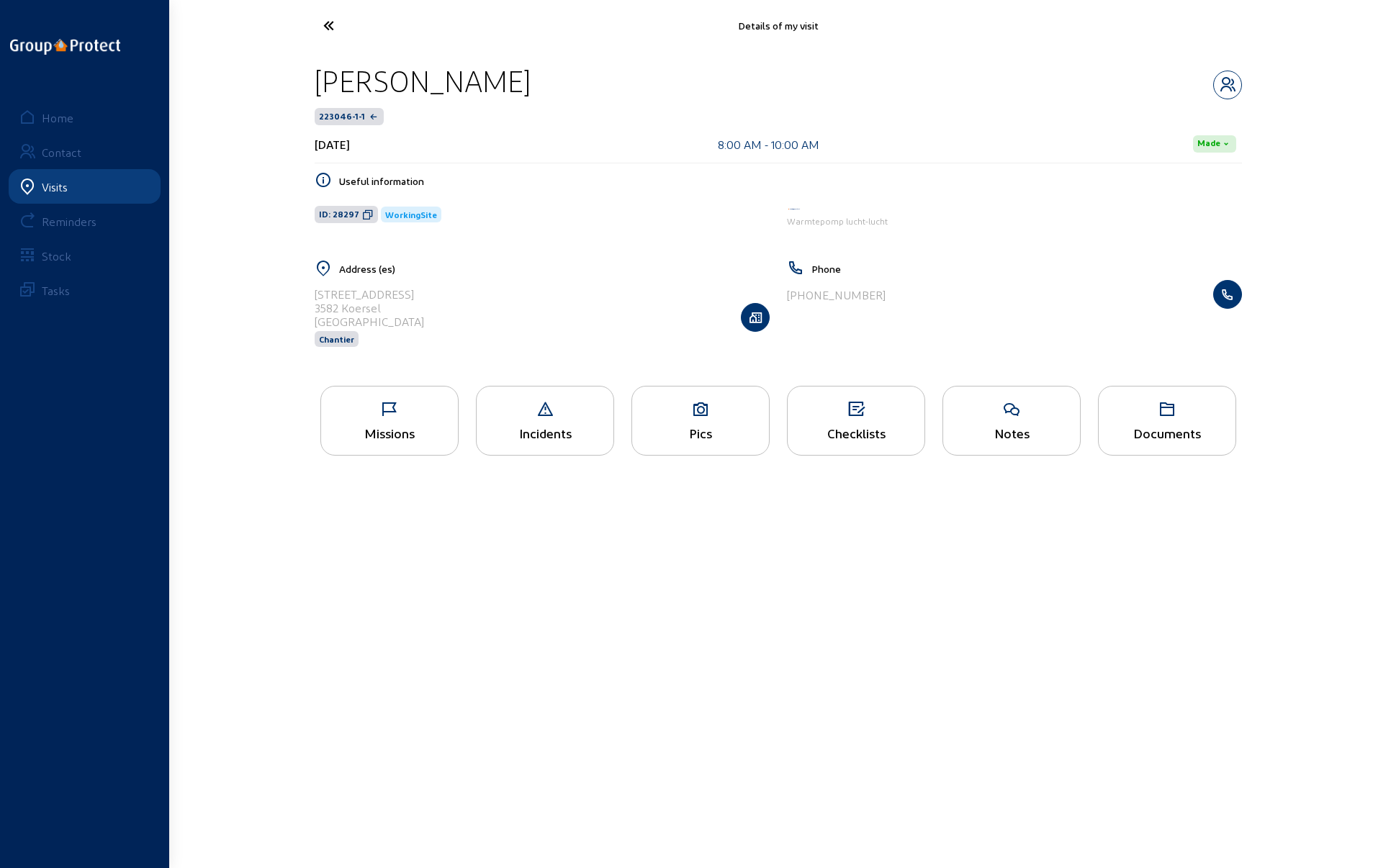
drag, startPoint x: 485, startPoint y: 79, endPoint x: 322, endPoint y: 77, distance: 163.0
click at [322, 77] on div "[PERSON_NAME]" at bounding box center [778, 80] width 927 height 37
click at [278, 93] on div "Details of my visit [PERSON_NAME] 223046-1-1 [DATE] 8:00 AM - 10:00 AM Made Use…" at bounding box center [696, 241] width 1391 height 483
drag, startPoint x: 474, startPoint y: 81, endPoint x: 285, endPoint y: 86, distance: 189.1
click at [285, 86] on div "Details of my visit [PERSON_NAME] 223046-1-1 [DATE] 8:00 AM - 10:00 AM Made Use…" at bounding box center [696, 241] width 1391 height 483
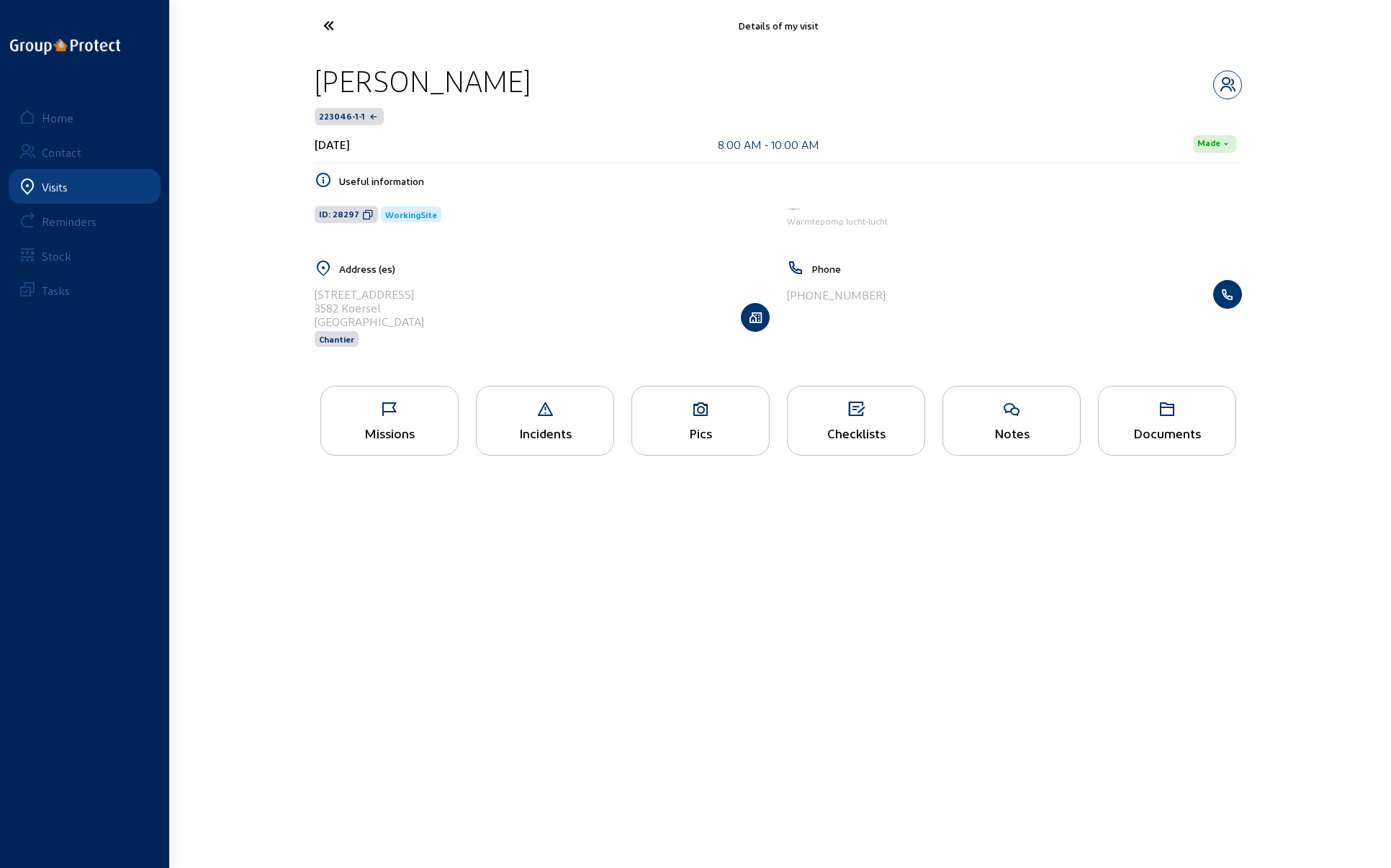
copy div "[PERSON_NAME]"
click at [331, 28] on icon at bounding box center [381, 26] width 132 height 25
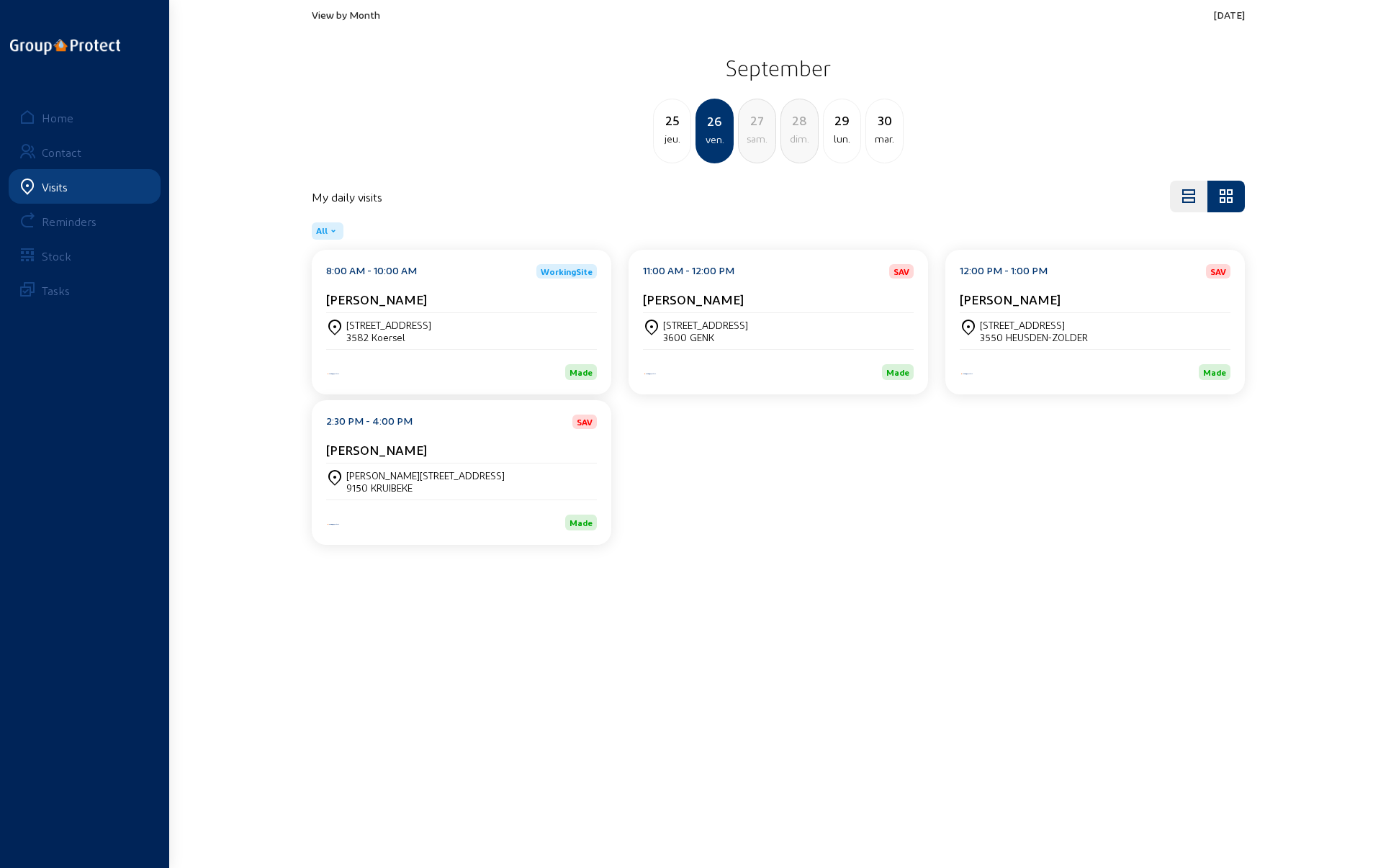
click at [892, 129] on div "30" at bounding box center [884, 120] width 37 height 20
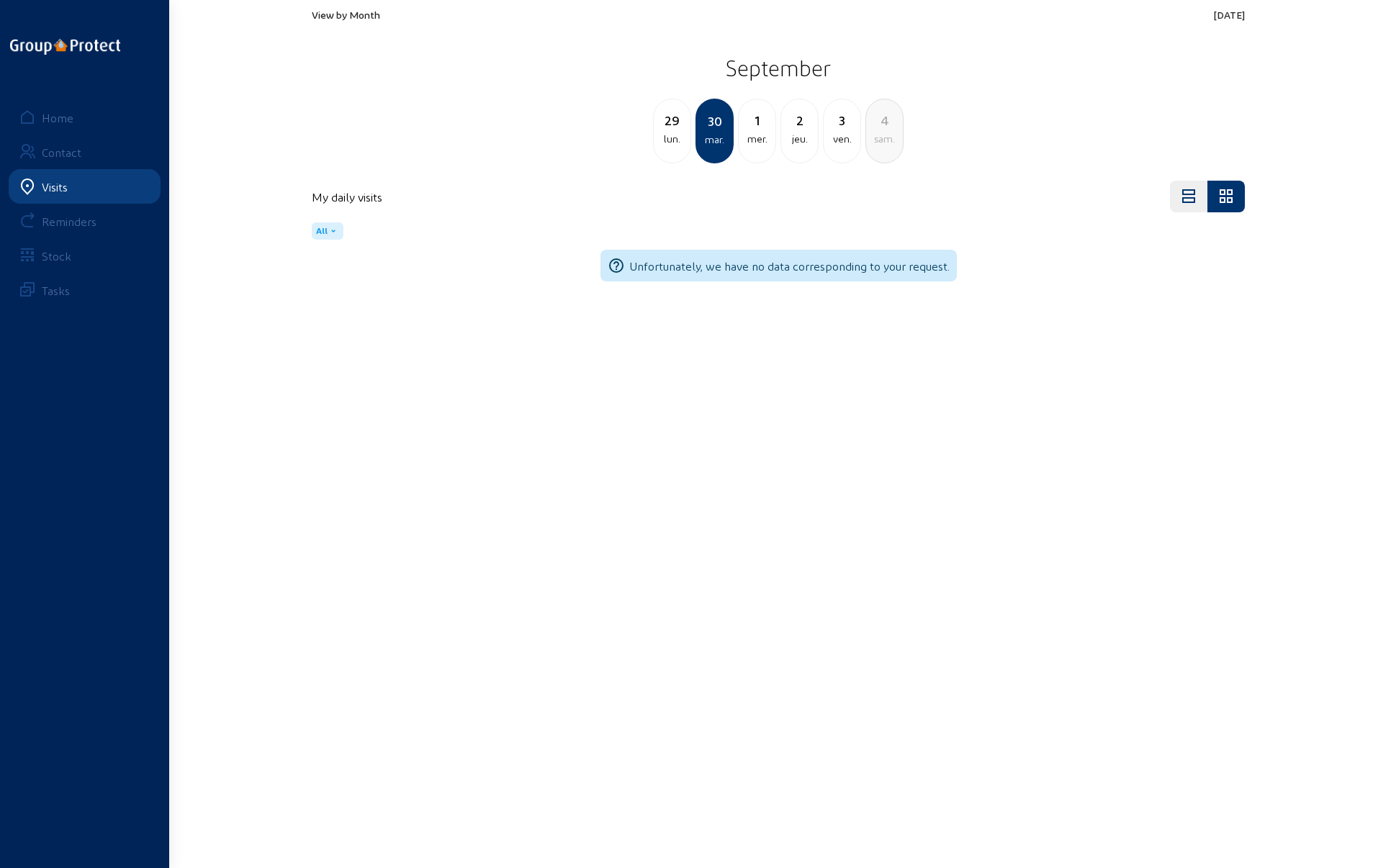
click at [757, 132] on div "mer." at bounding box center [756, 139] width 37 height 17
click at [758, 132] on div "jeu." at bounding box center [756, 139] width 37 height 17
click at [670, 132] on div "mer." at bounding box center [671, 139] width 37 height 17
click at [670, 138] on div "mar." at bounding box center [671, 139] width 37 height 17
click at [838, 130] on div "ven." at bounding box center [842, 139] width 37 height 17
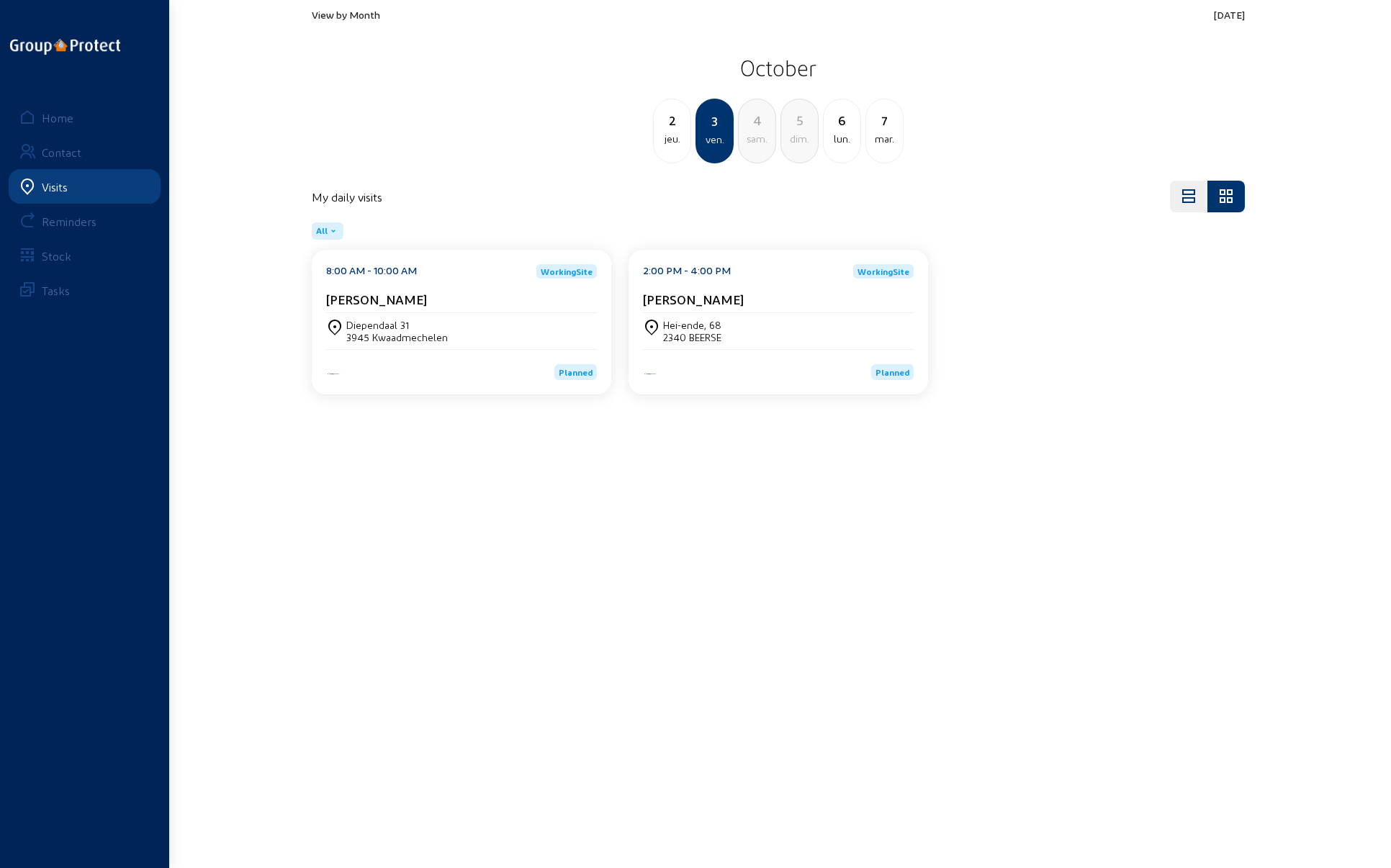
click at [380, 320] on div "Diependaal 31" at bounding box center [397, 325] width 102 height 13
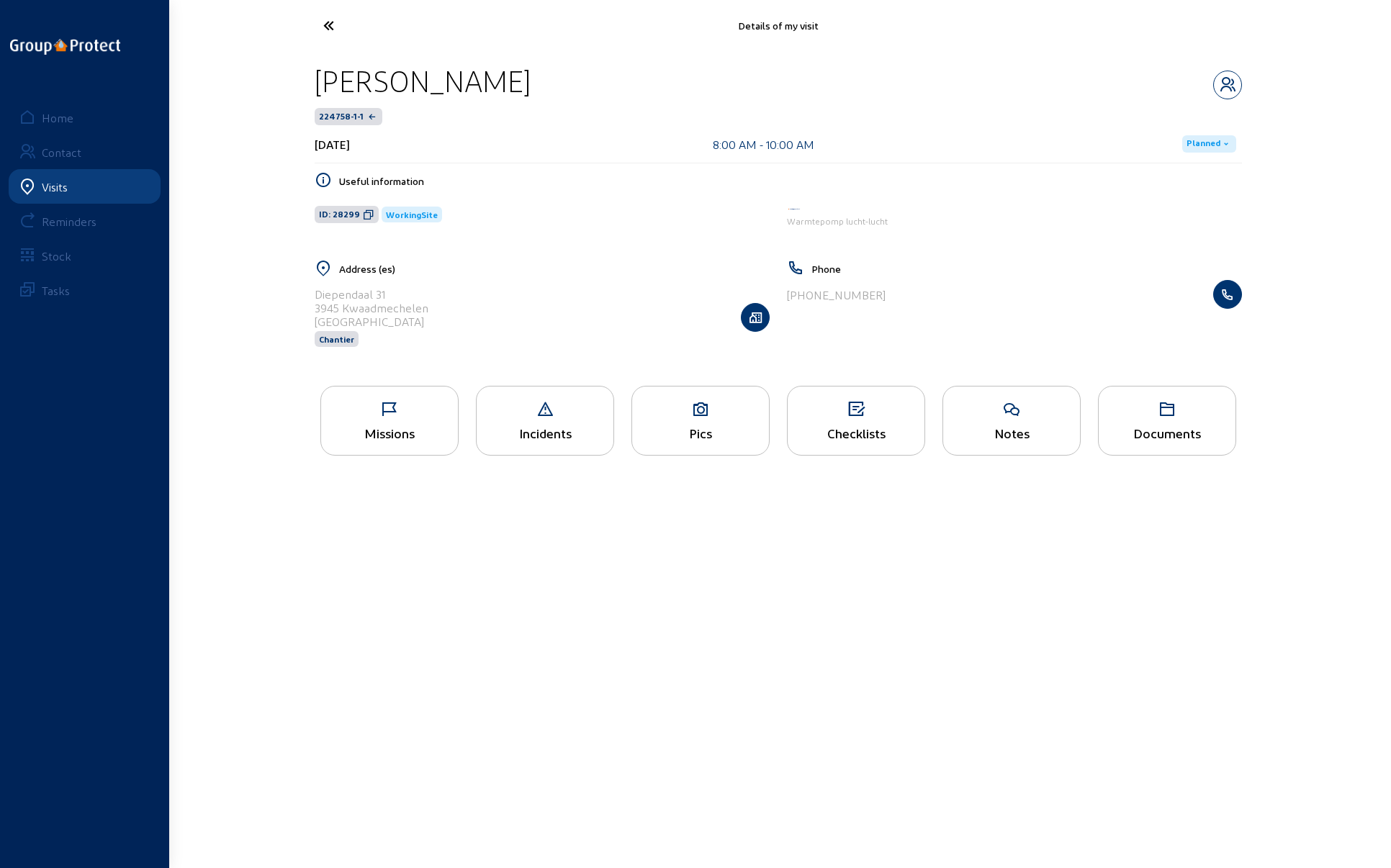
click at [363, 415] on icon at bounding box center [389, 409] width 137 height 17
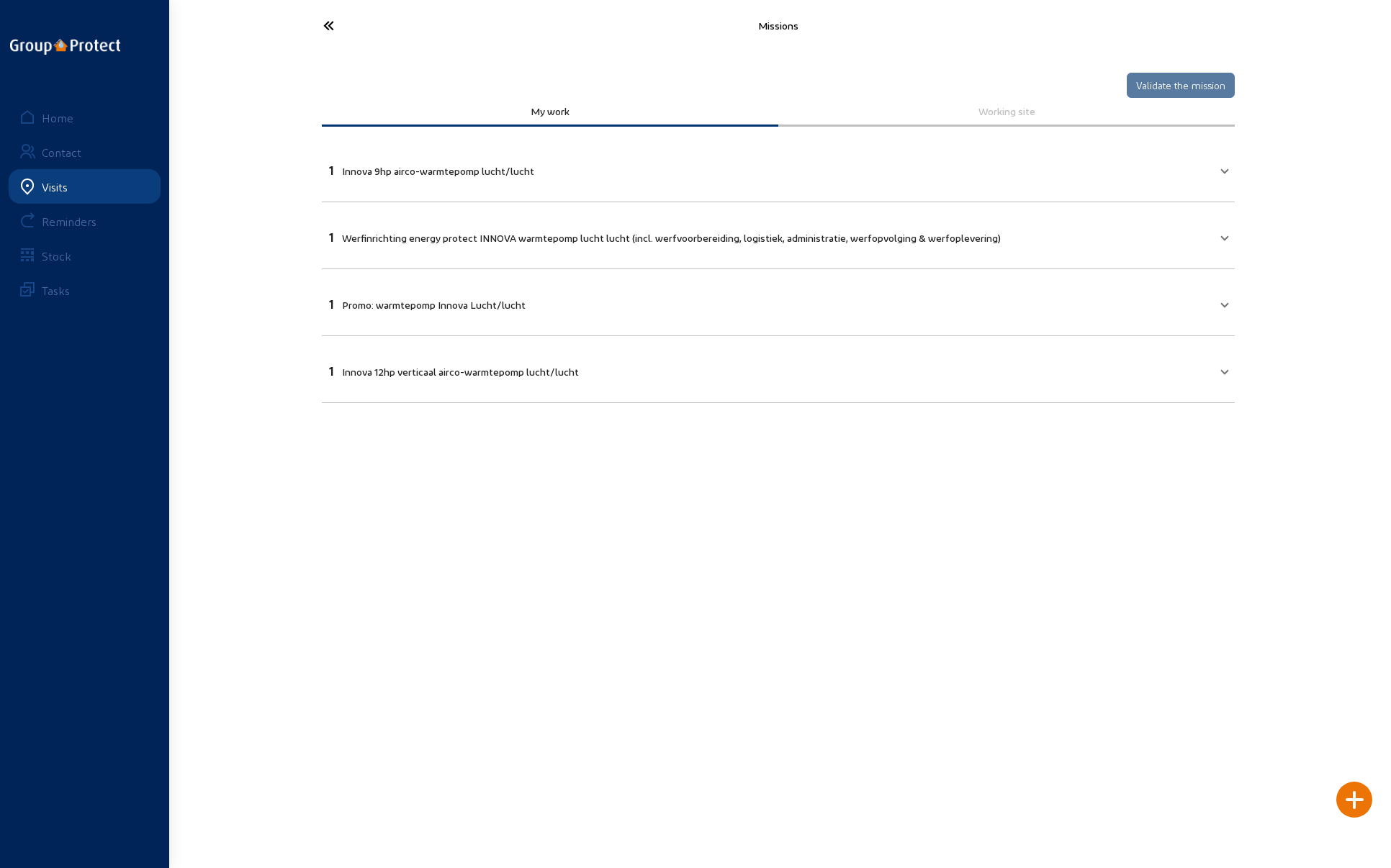
drag, startPoint x: 431, startPoint y: 573, endPoint x: 400, endPoint y: 460, distance: 117.2
click at [428, 570] on main "Missions Validate the mission My work Working site 1 Innova 9hp airco-warmtepom…" at bounding box center [696, 413] width 1391 height 825
click at [327, 23] on icon at bounding box center [381, 26] width 132 height 25
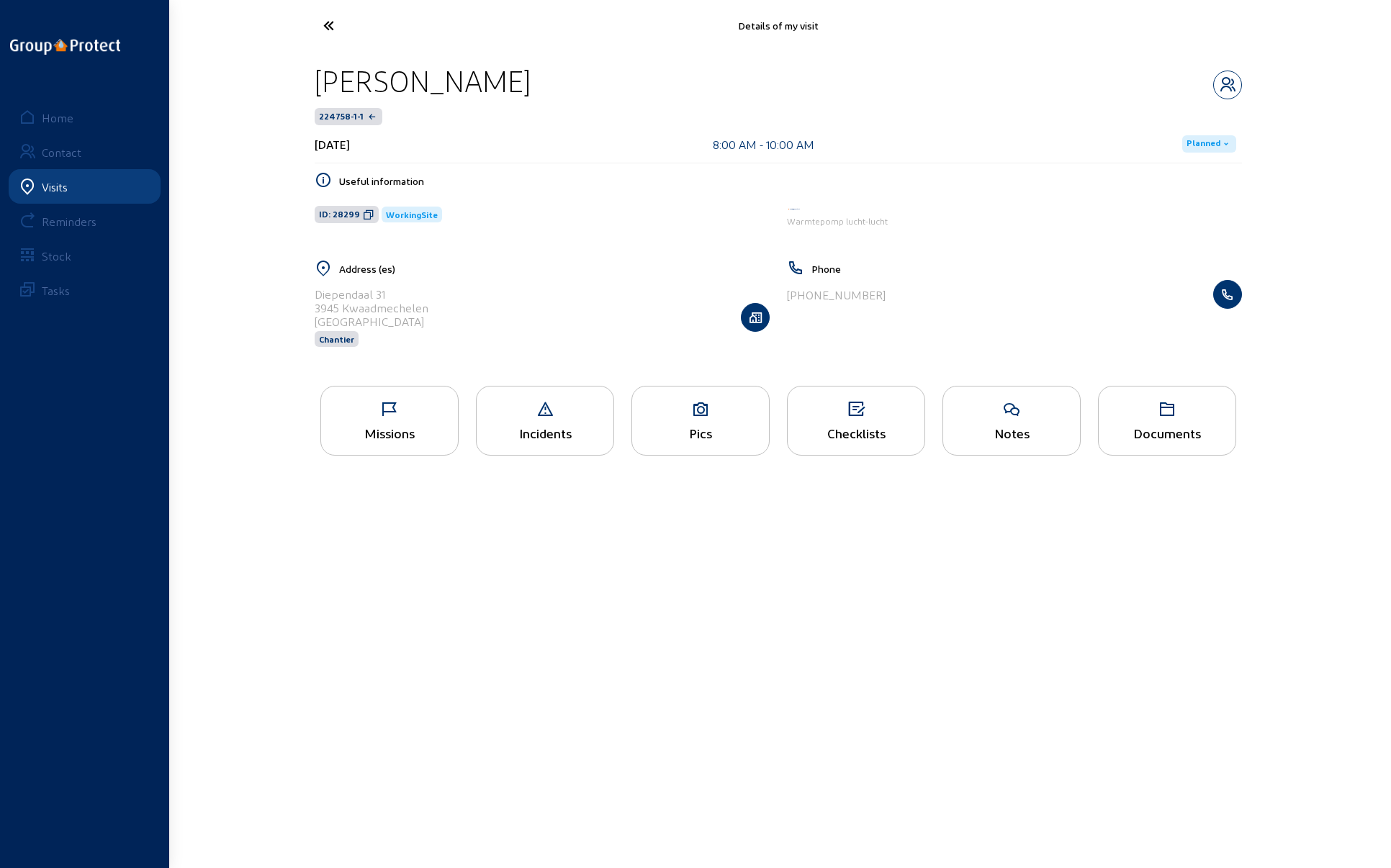
click at [323, 23] on icon at bounding box center [381, 26] width 132 height 25
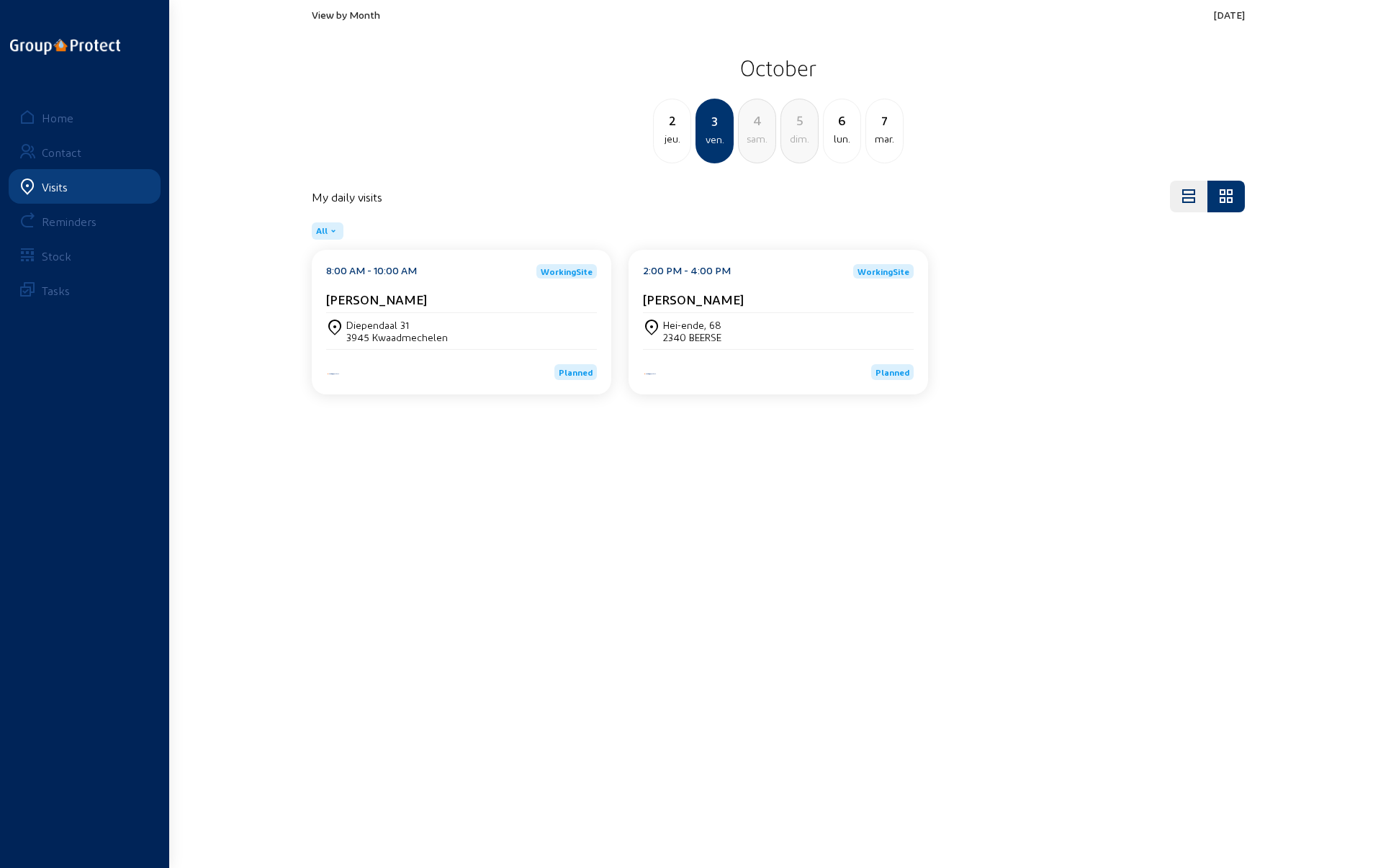
click at [681, 334] on div "2340 BEERSE" at bounding box center [692, 338] width 59 height 13
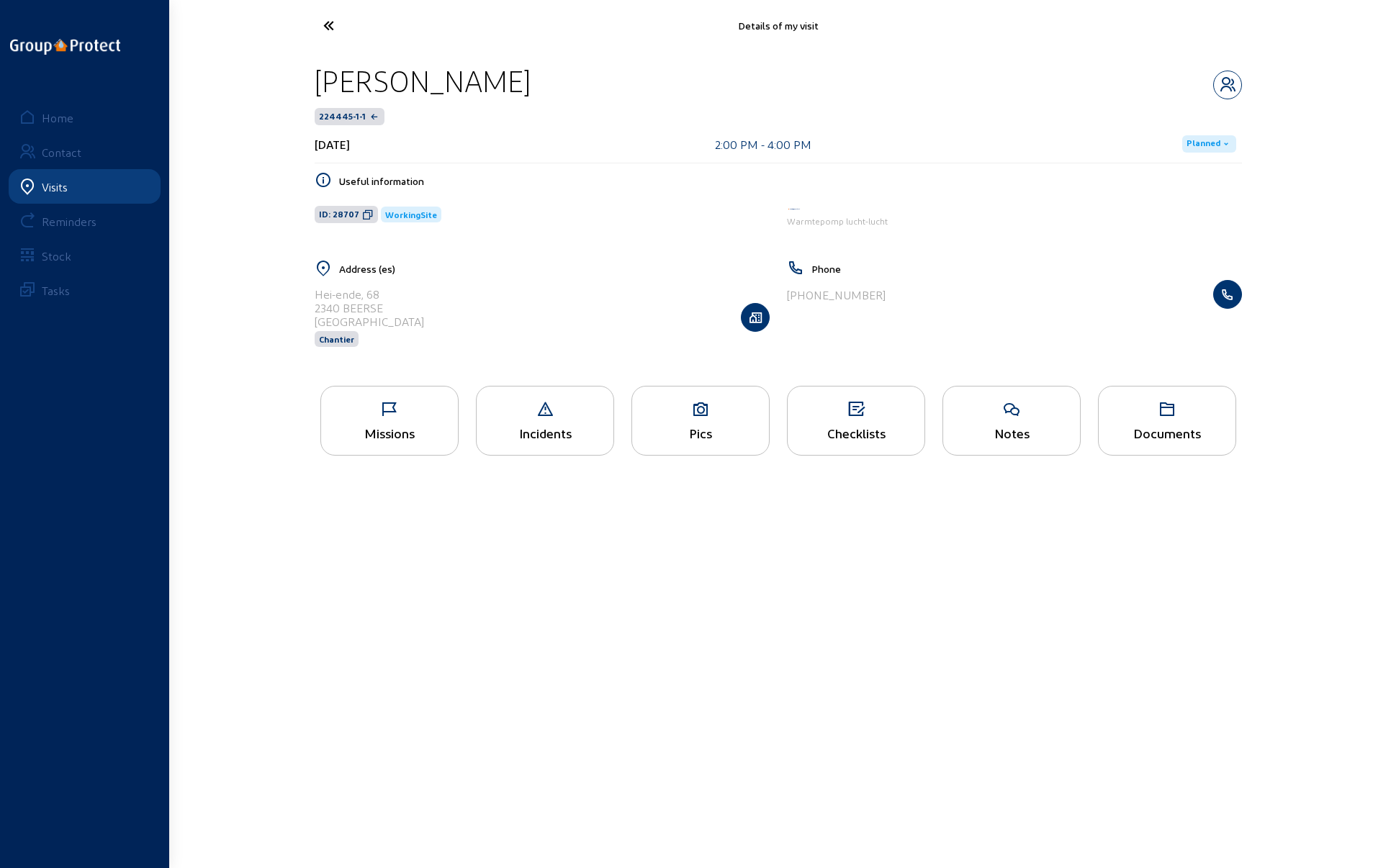
click at [387, 413] on icon at bounding box center [389, 409] width 137 height 17
